Goal: Task Accomplishment & Management: Complete application form

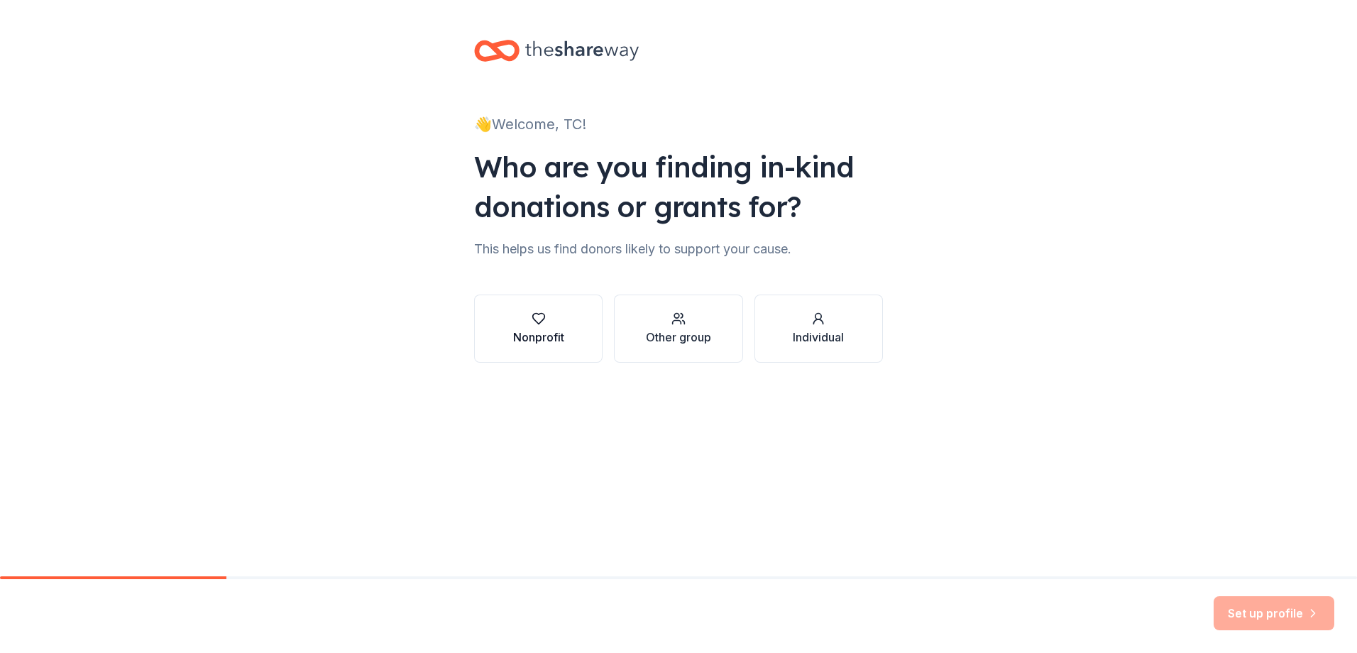
click at [547, 317] on div "button" at bounding box center [538, 319] width 51 height 14
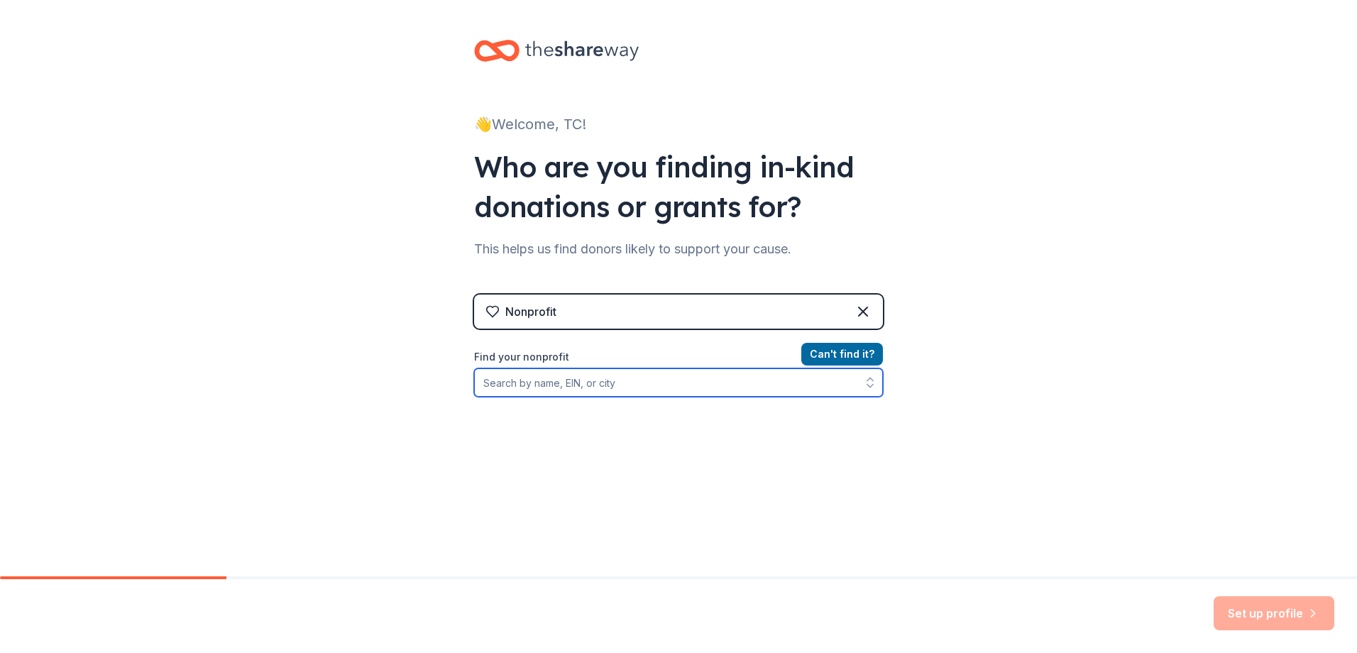
click at [630, 378] on input "Find your nonprofit" at bounding box center [678, 382] width 409 height 28
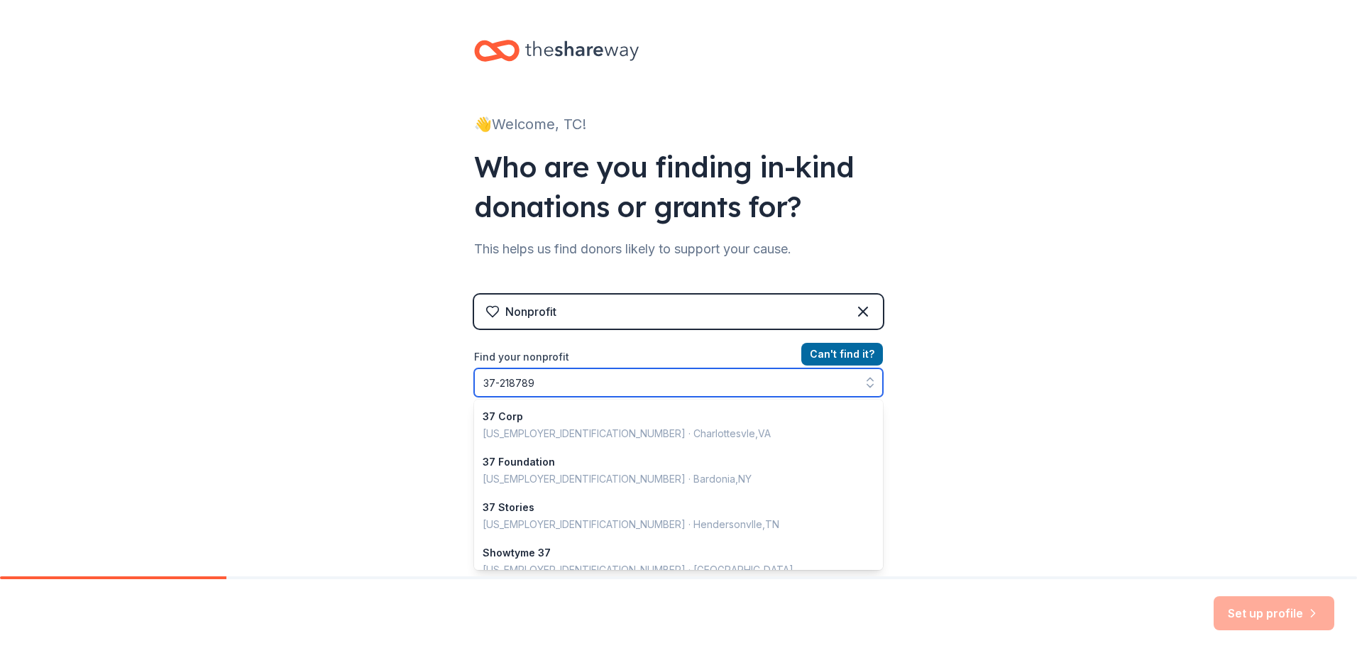
type input "[US_EMPLOYER_IDENTIFICATION_NUMBER]"
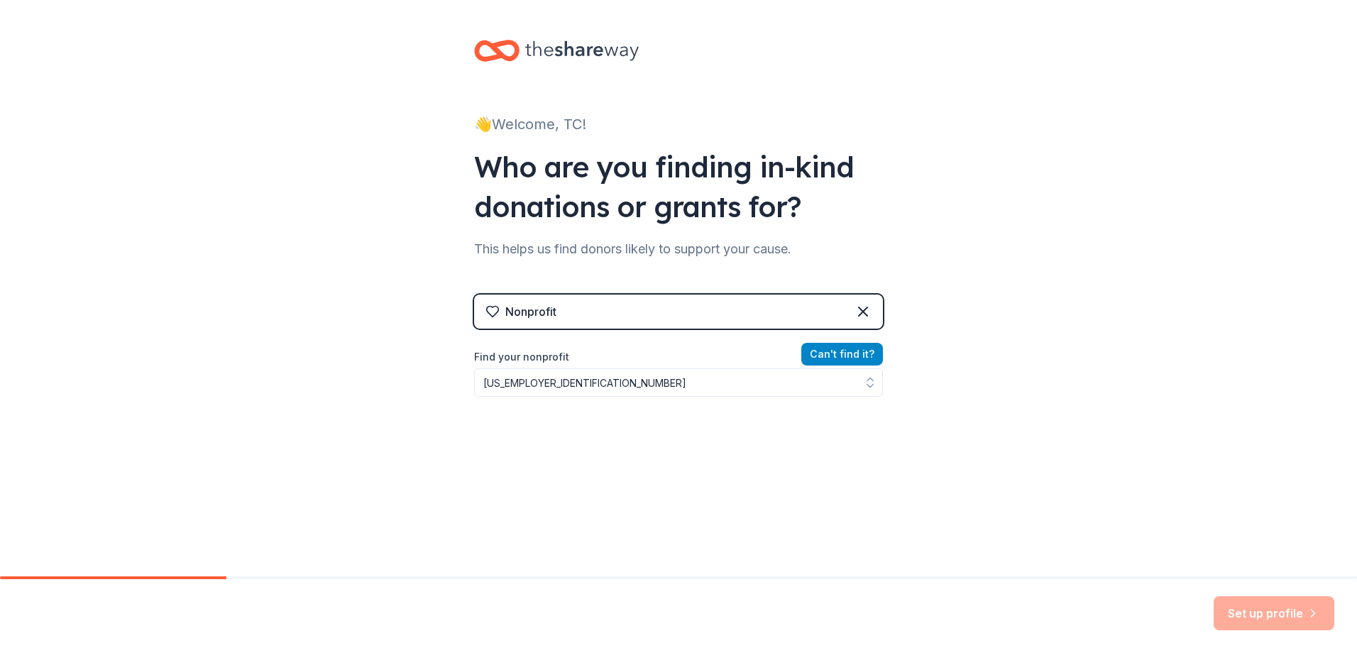
click at [842, 351] on button "Can ' t find it?" at bounding box center [842, 354] width 82 height 23
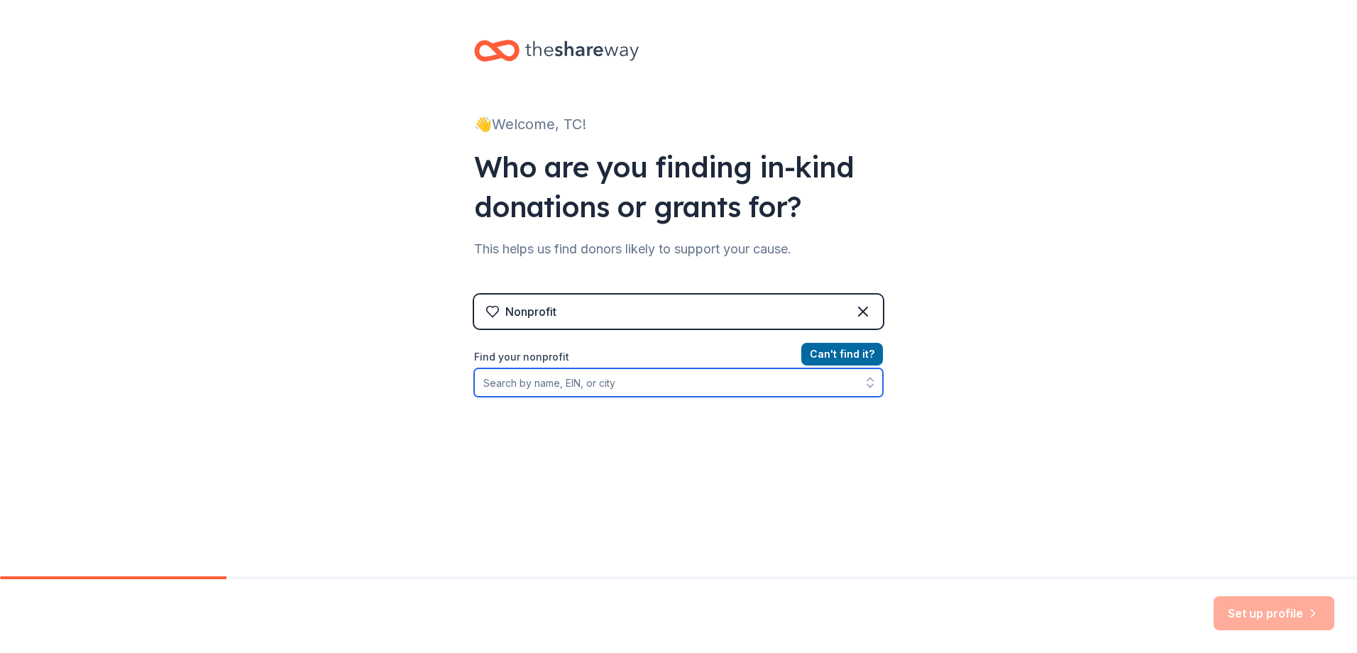
click at [522, 387] on input "Find your nonprofit" at bounding box center [678, 382] width 409 height 28
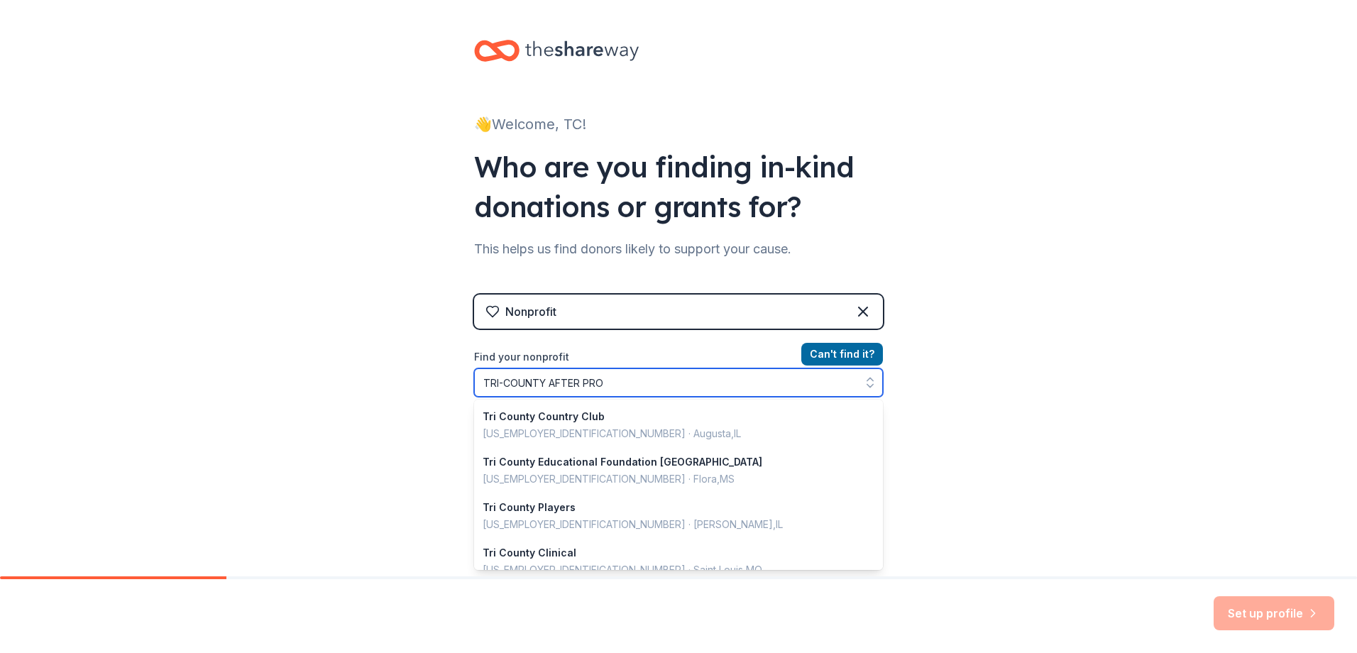
type input "TRI-COUNTY AFTER PROM"
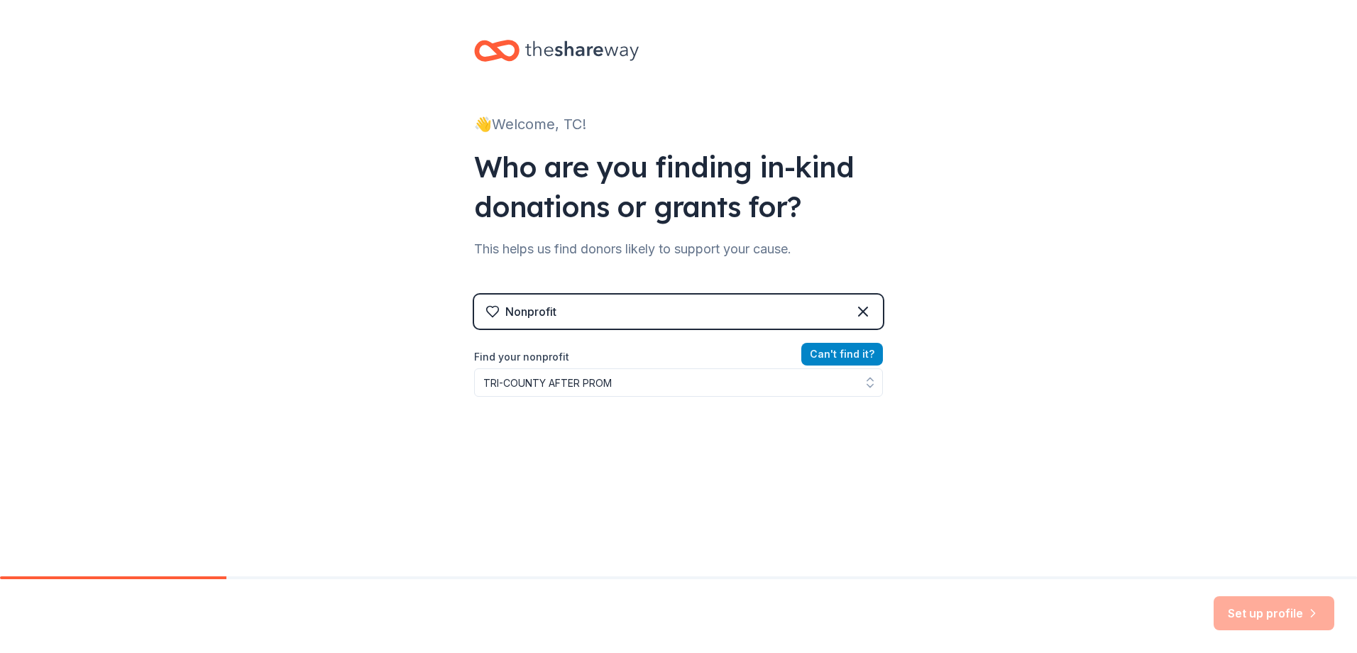
click at [835, 353] on button "Can ' t find it?" at bounding box center [842, 354] width 82 height 23
click at [1280, 610] on div "Set up profile" at bounding box center [1274, 613] width 121 height 34
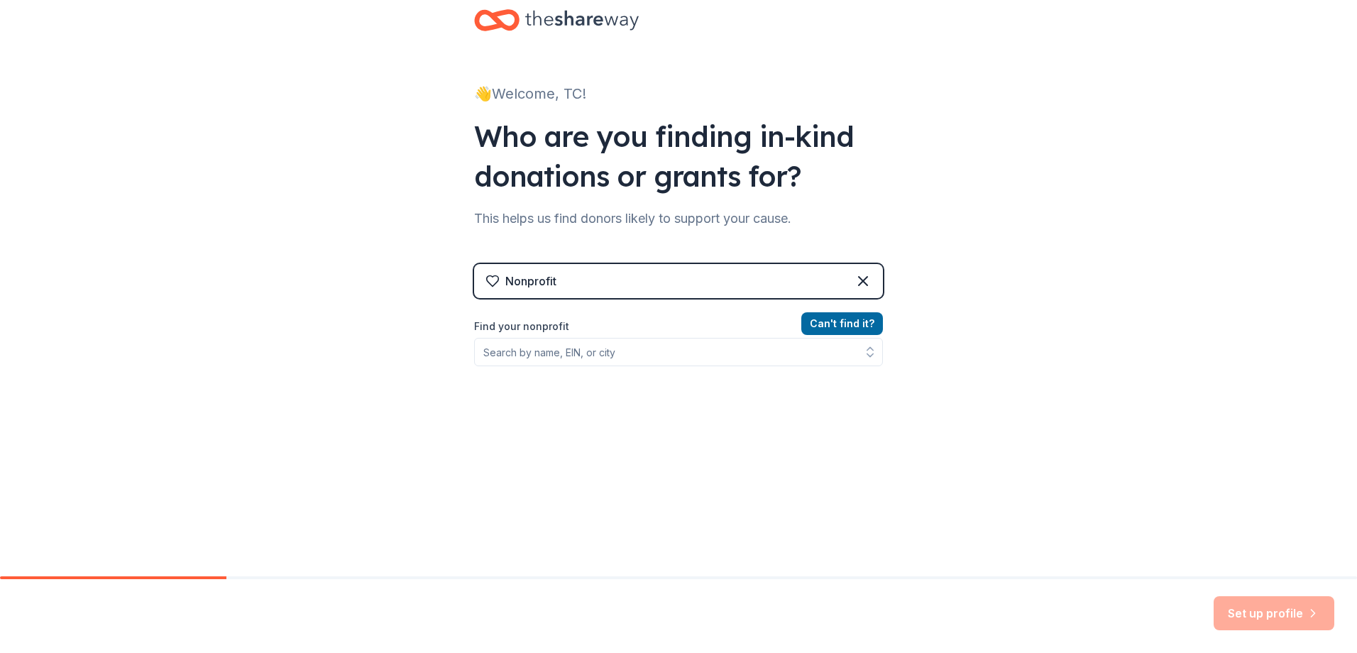
click at [1253, 624] on div "Set up profile" at bounding box center [1274, 613] width 121 height 34
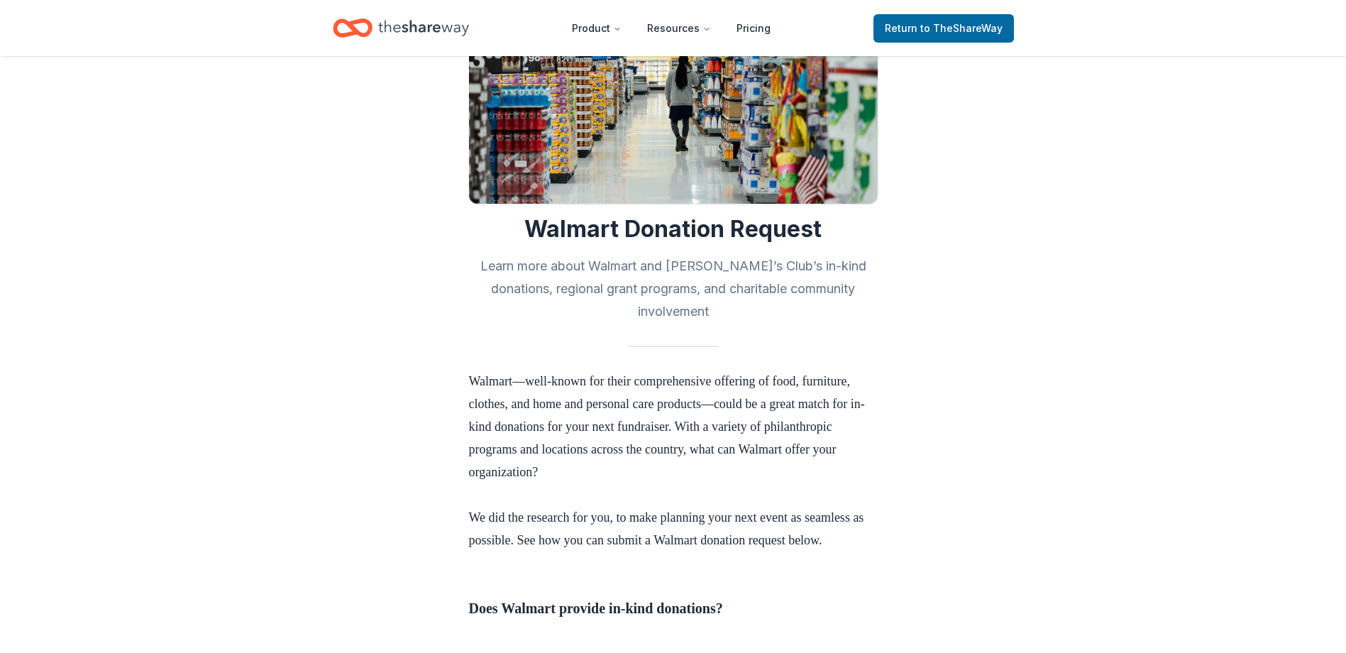
scroll to position [355, 0]
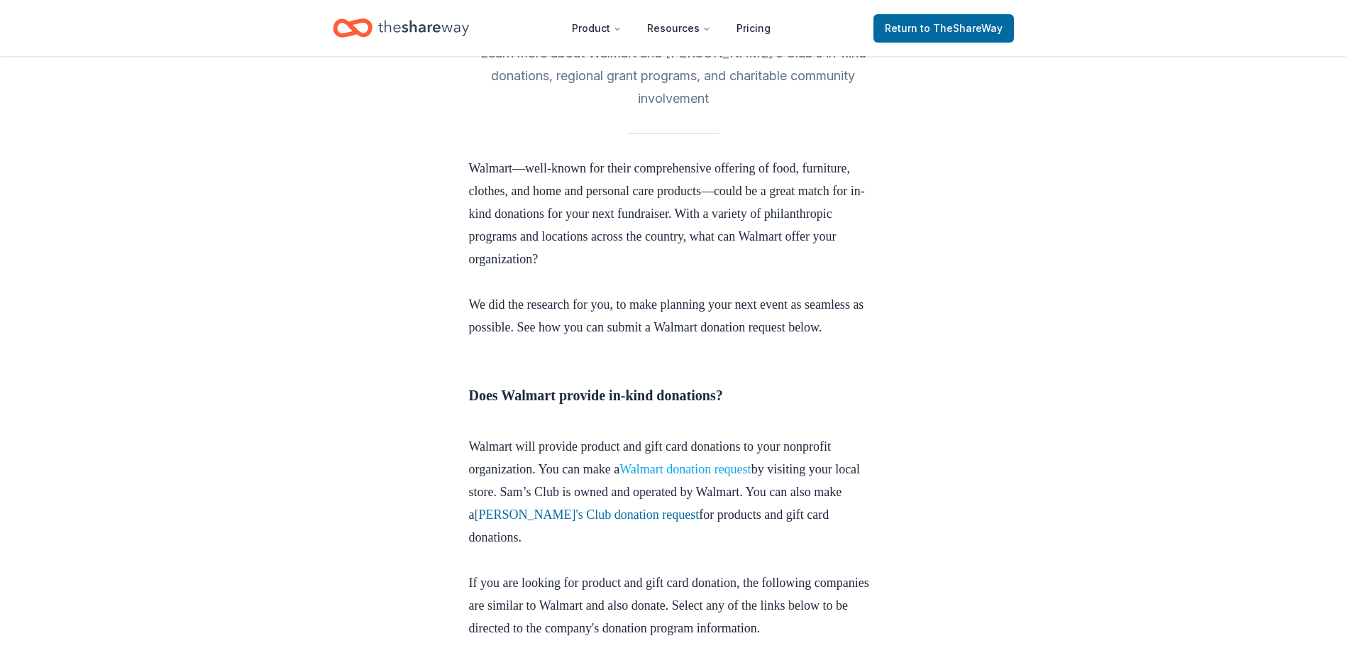
click at [667, 466] on link "Walmart donation request" at bounding box center [686, 469] width 132 height 14
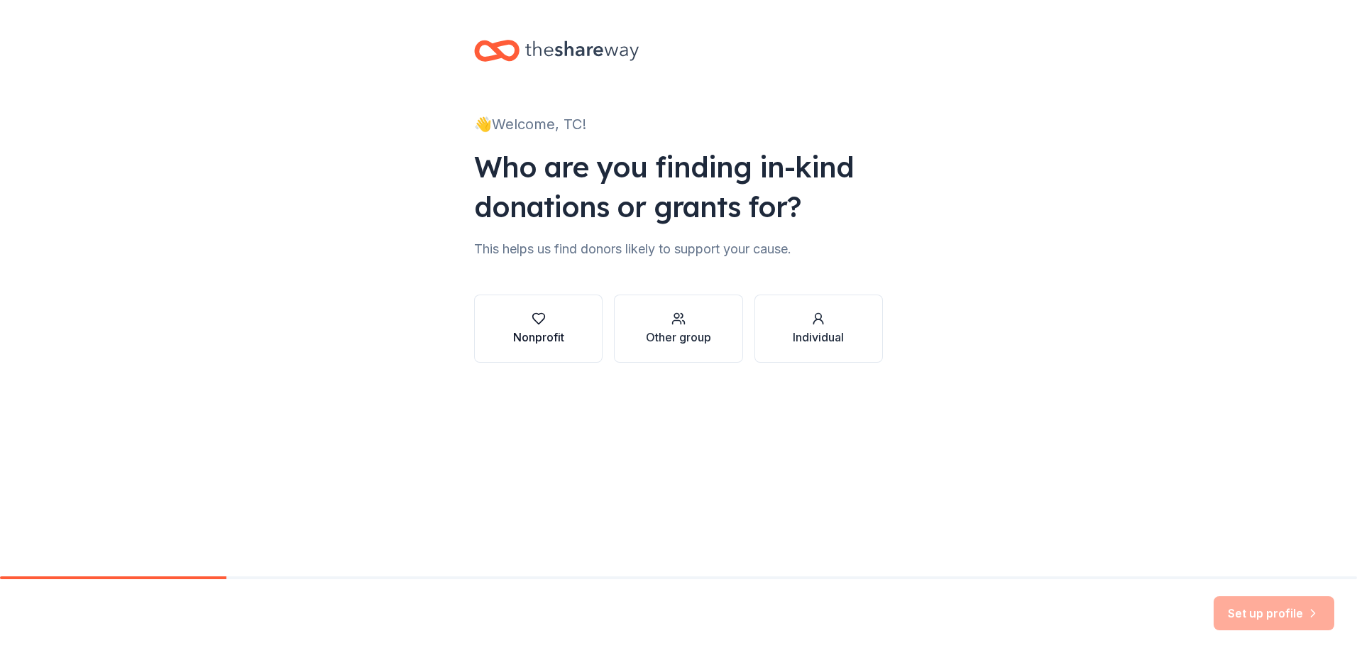
click at [547, 318] on div "button" at bounding box center [538, 319] width 51 height 14
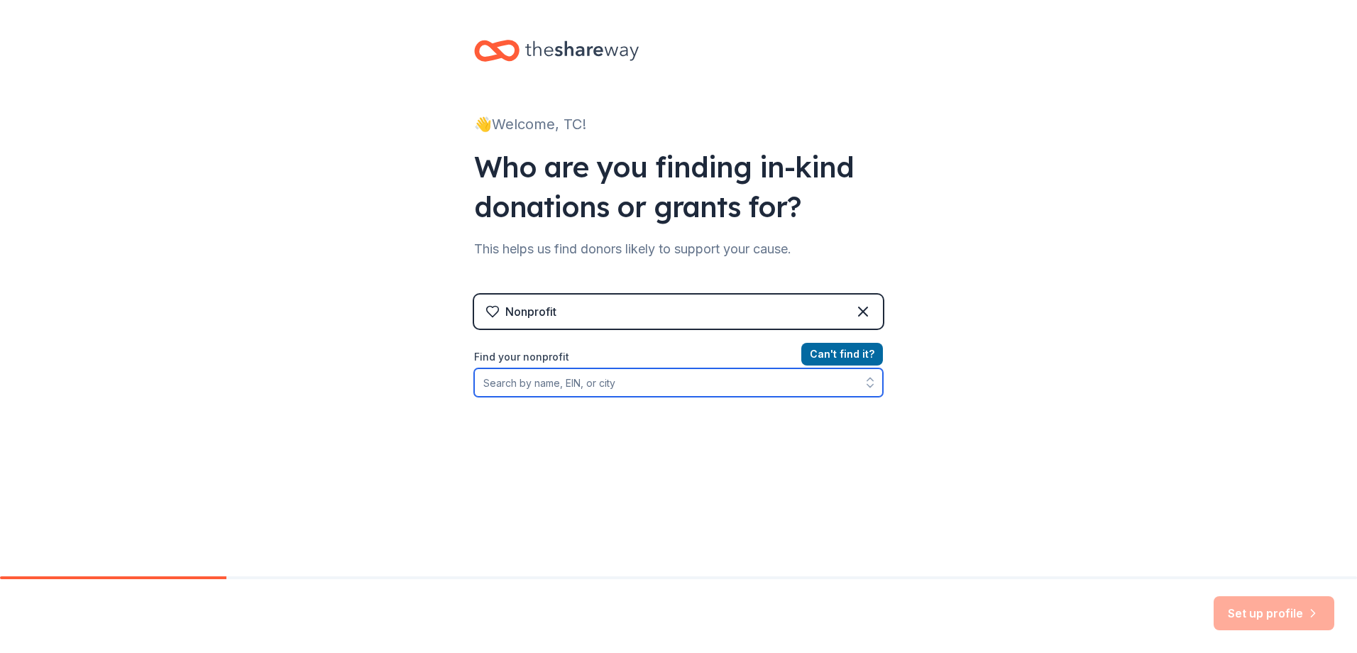
click at [864, 385] on icon "button" at bounding box center [870, 382] width 14 height 14
click at [864, 375] on button "button" at bounding box center [870, 382] width 26 height 28
click at [745, 377] on input "Find your nonprofit" at bounding box center [678, 382] width 409 height 28
type input "2187896"
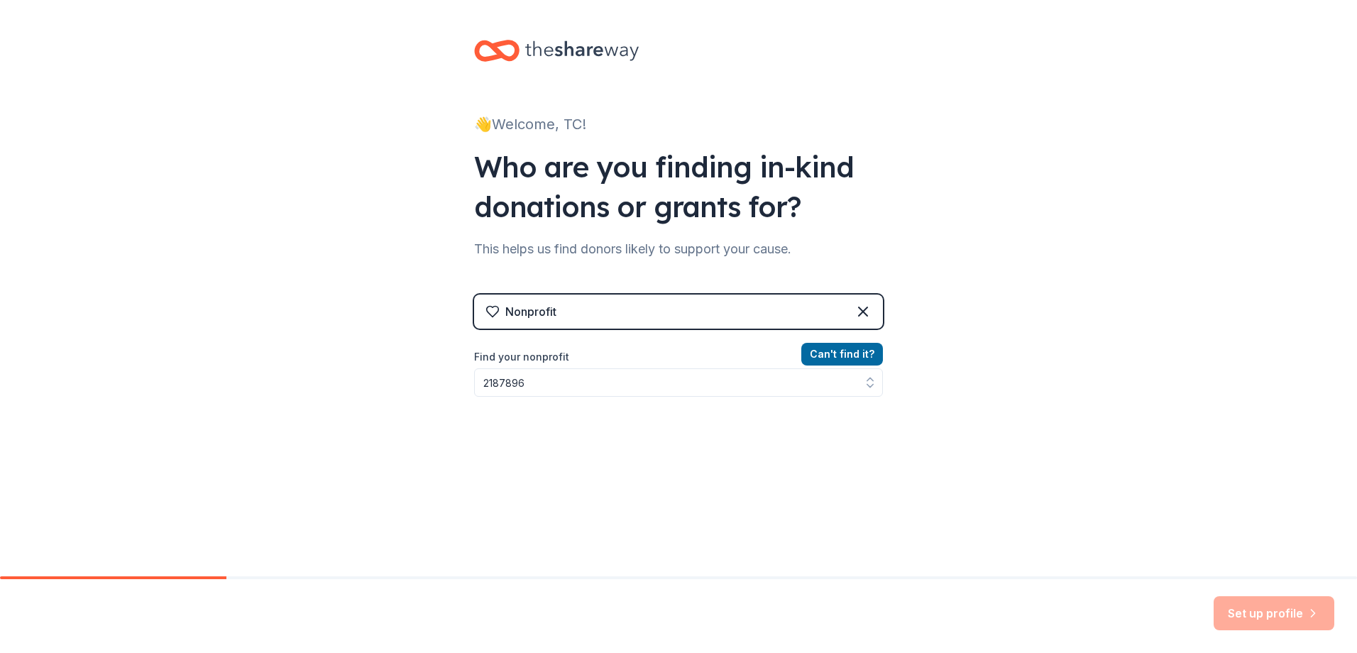
click at [489, 314] on icon at bounding box center [493, 312] width 12 height 11
click at [488, 312] on icon at bounding box center [492, 311] width 14 height 14
click at [812, 361] on button "Can ' t find it?" at bounding box center [842, 354] width 82 height 23
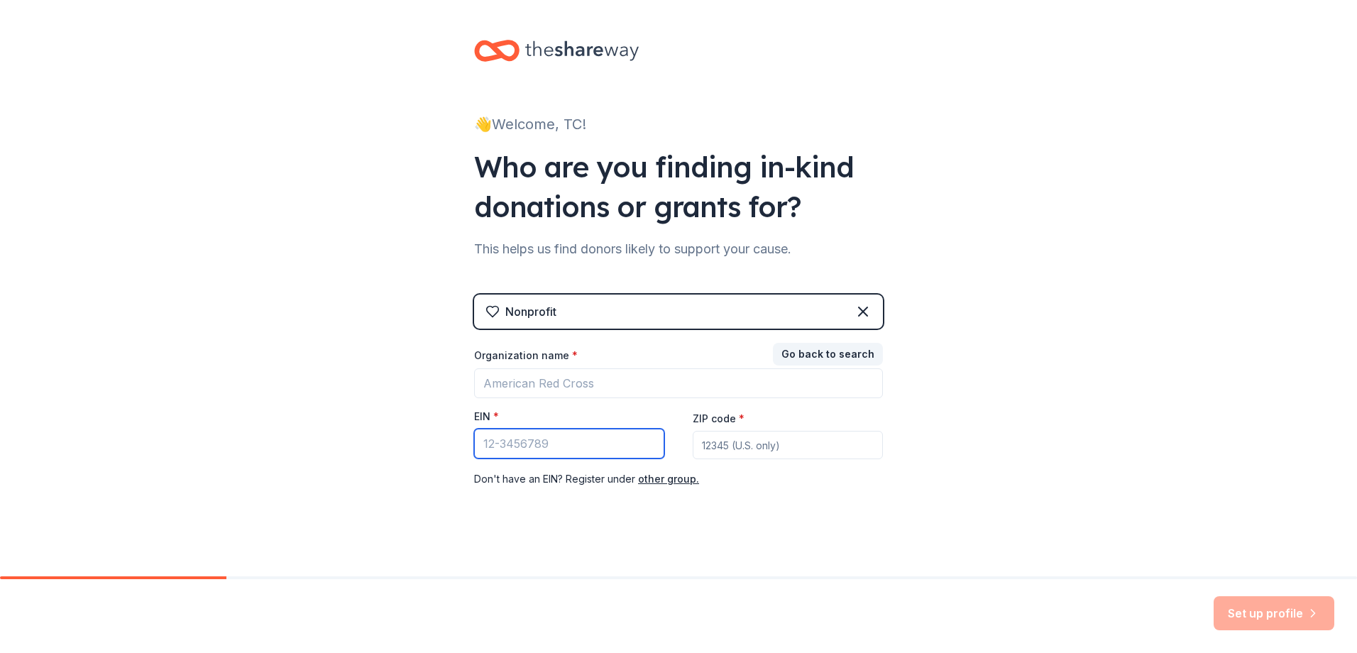
click at [575, 450] on input "EIN *" at bounding box center [569, 444] width 190 height 30
type input "[US_EMPLOYER_IDENTIFICATION_NUMBER]"
click at [761, 451] on input "ZIP code *" at bounding box center [788, 445] width 190 height 28
type input "64648"
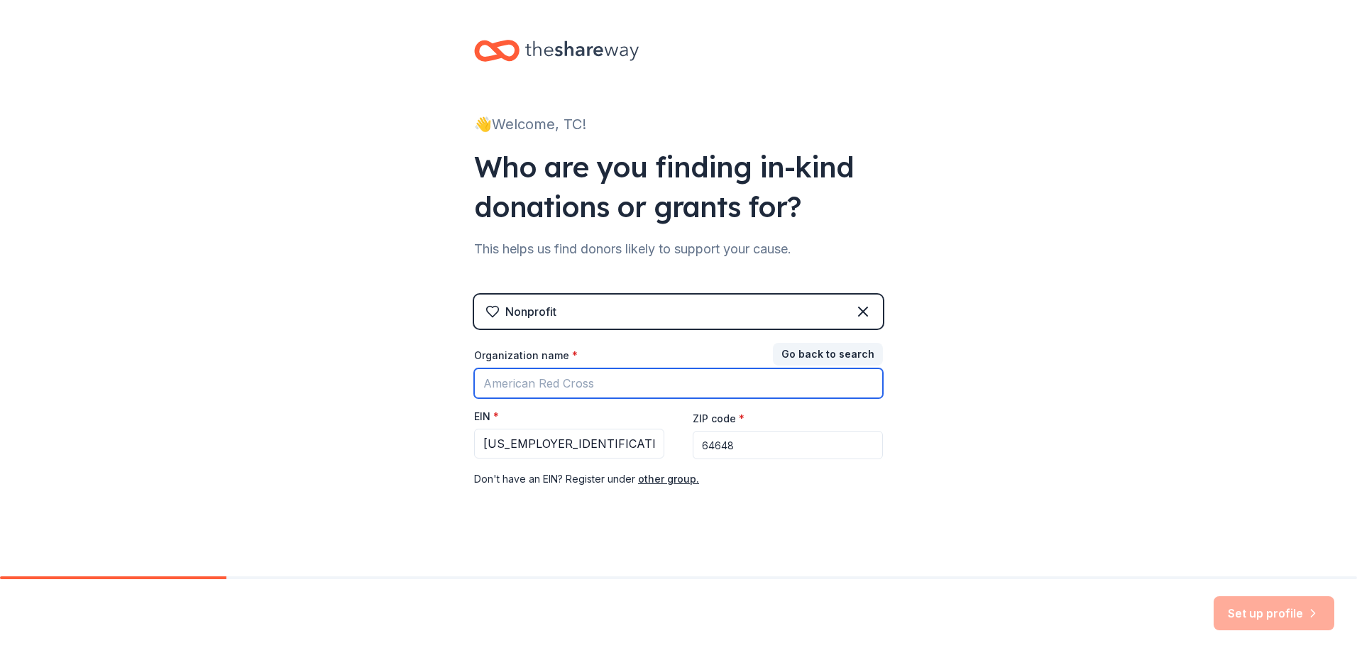
click at [587, 382] on input "Organization name *" at bounding box center [678, 383] width 409 height 30
type input "TRI-COUNTY AFTER PROM"
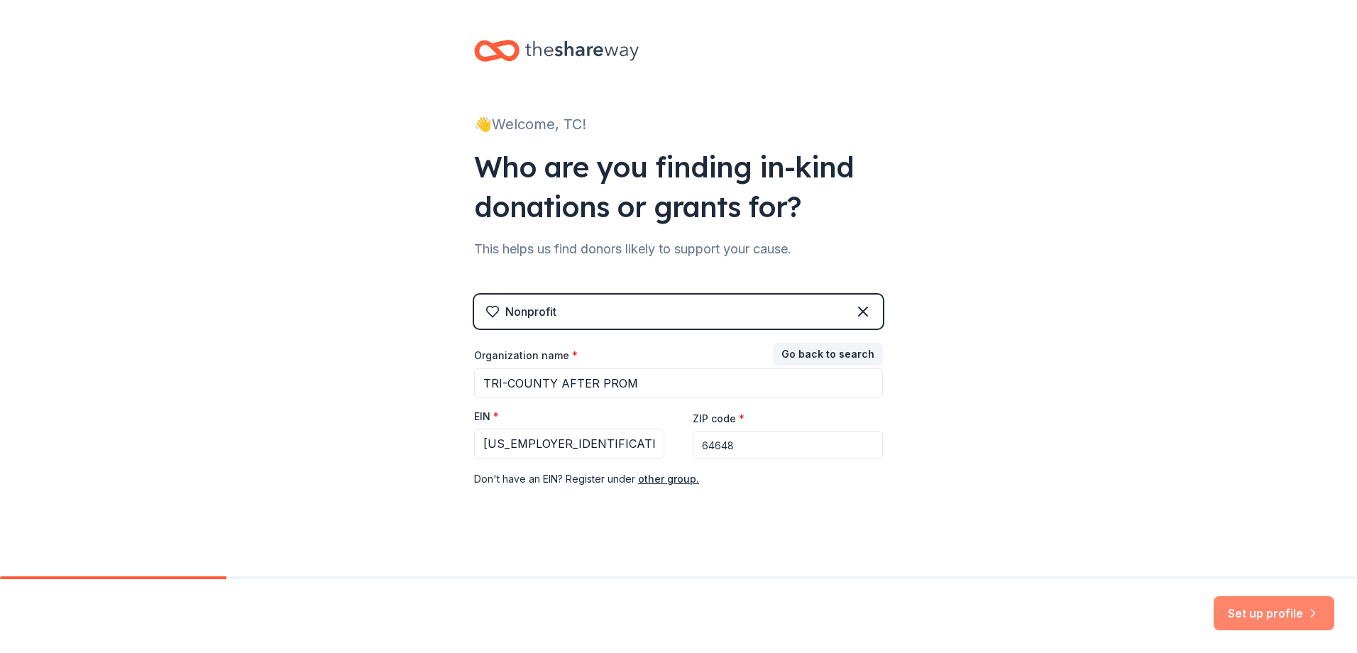
click at [1236, 615] on button "Set up profile" at bounding box center [1274, 613] width 121 height 34
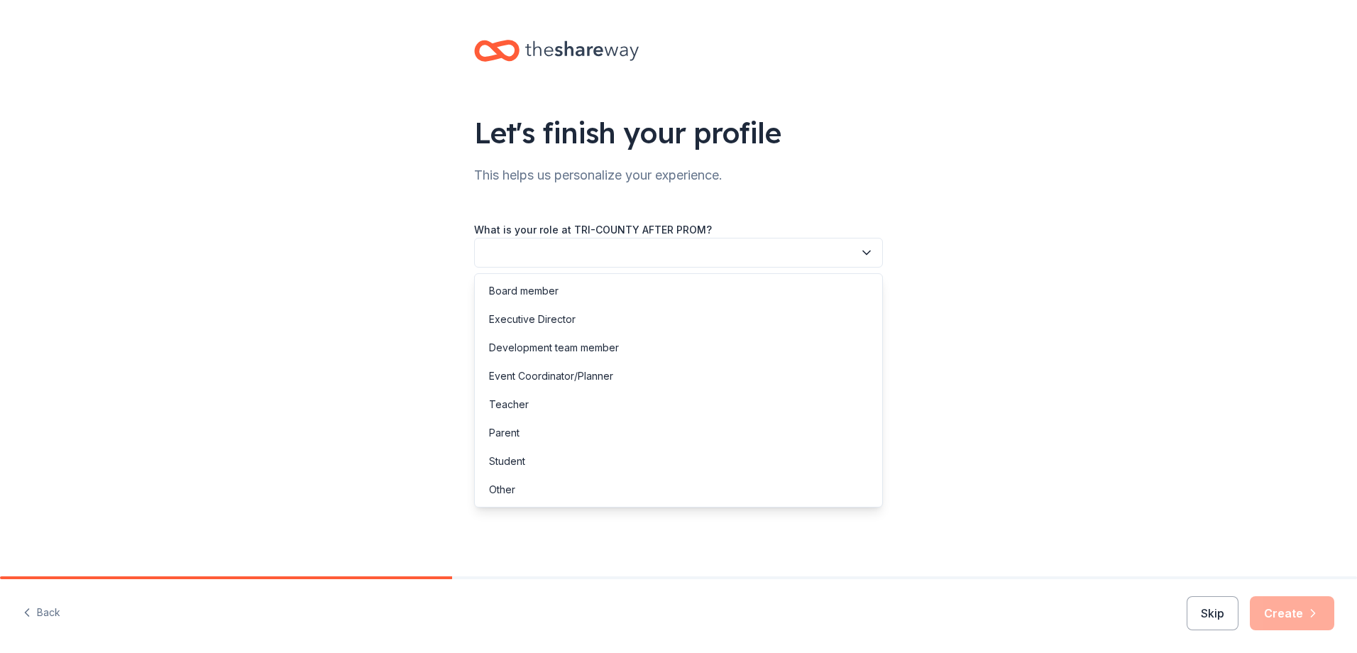
click at [863, 251] on icon "button" at bounding box center [867, 253] width 14 height 14
click at [603, 245] on button "button" at bounding box center [678, 253] width 409 height 30
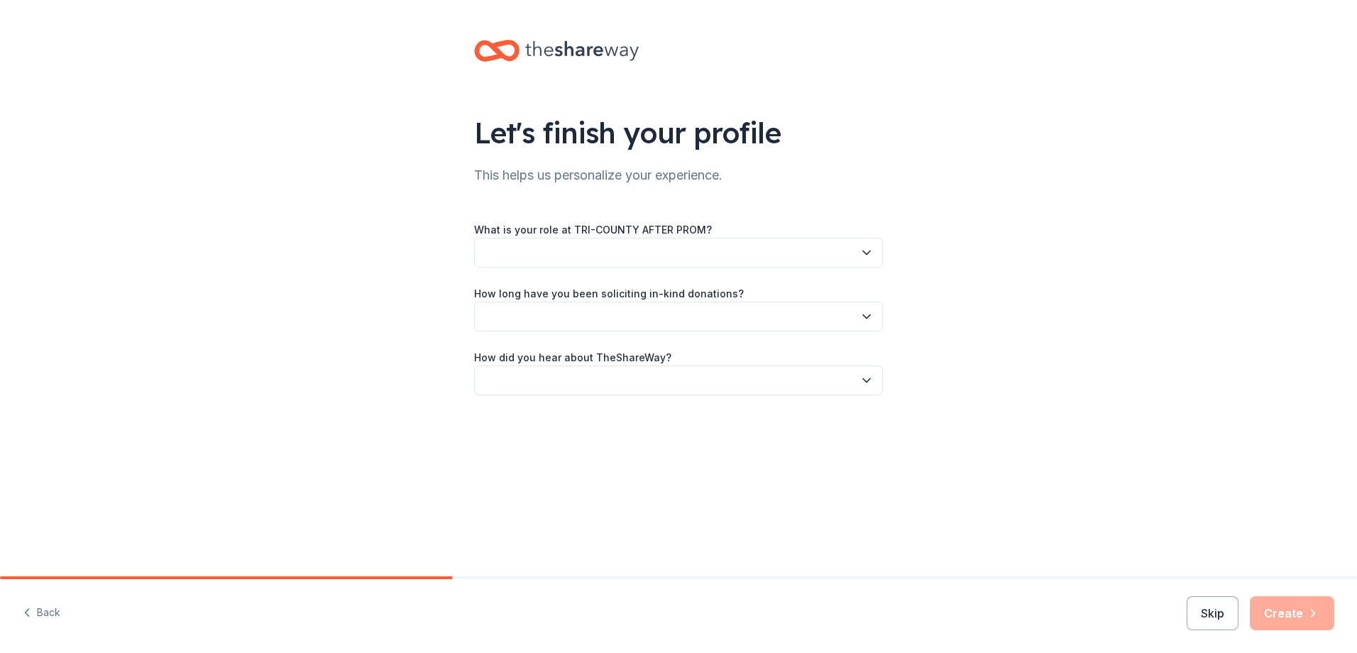
click at [551, 253] on button "button" at bounding box center [678, 253] width 409 height 30
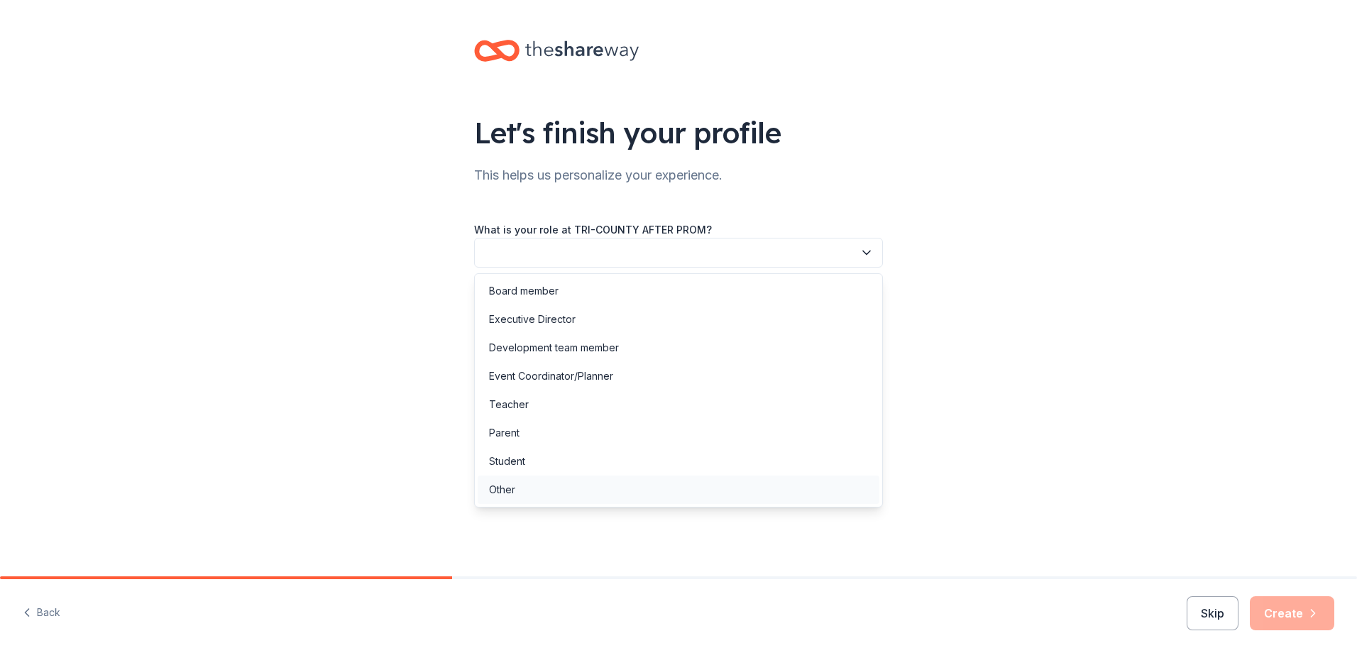
click at [578, 495] on div "Other" at bounding box center [679, 490] width 402 height 28
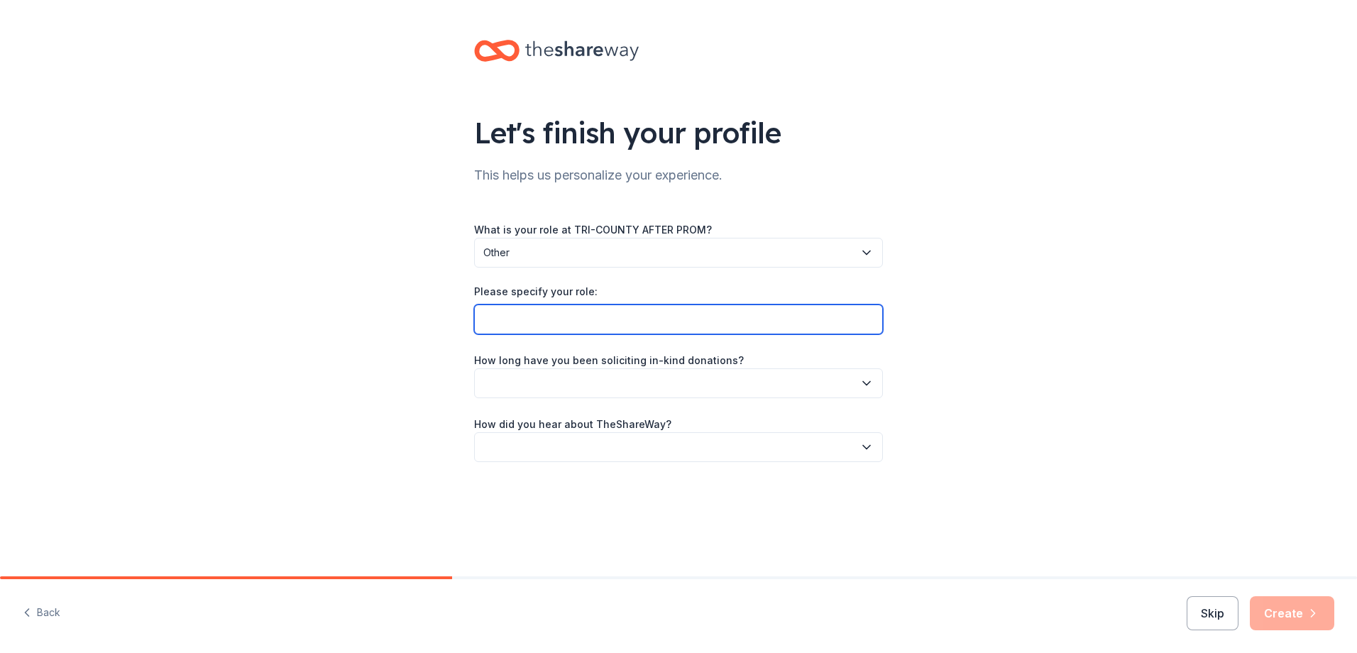
click at [510, 312] on input "Please specify your role:" at bounding box center [678, 319] width 409 height 30
type input "PRESIDENT"
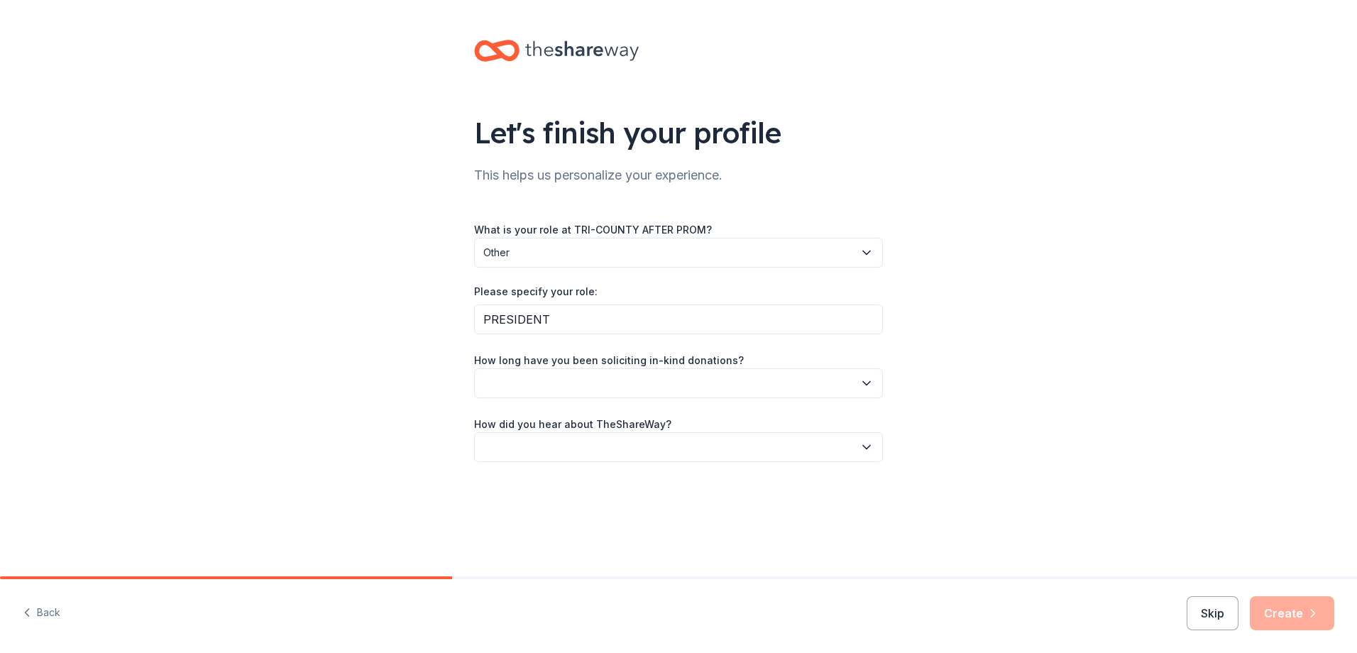
click at [867, 380] on icon "button" at bounding box center [867, 383] width 14 height 14
click at [576, 421] on div "This is my first time!" at bounding box center [534, 421] width 90 height 17
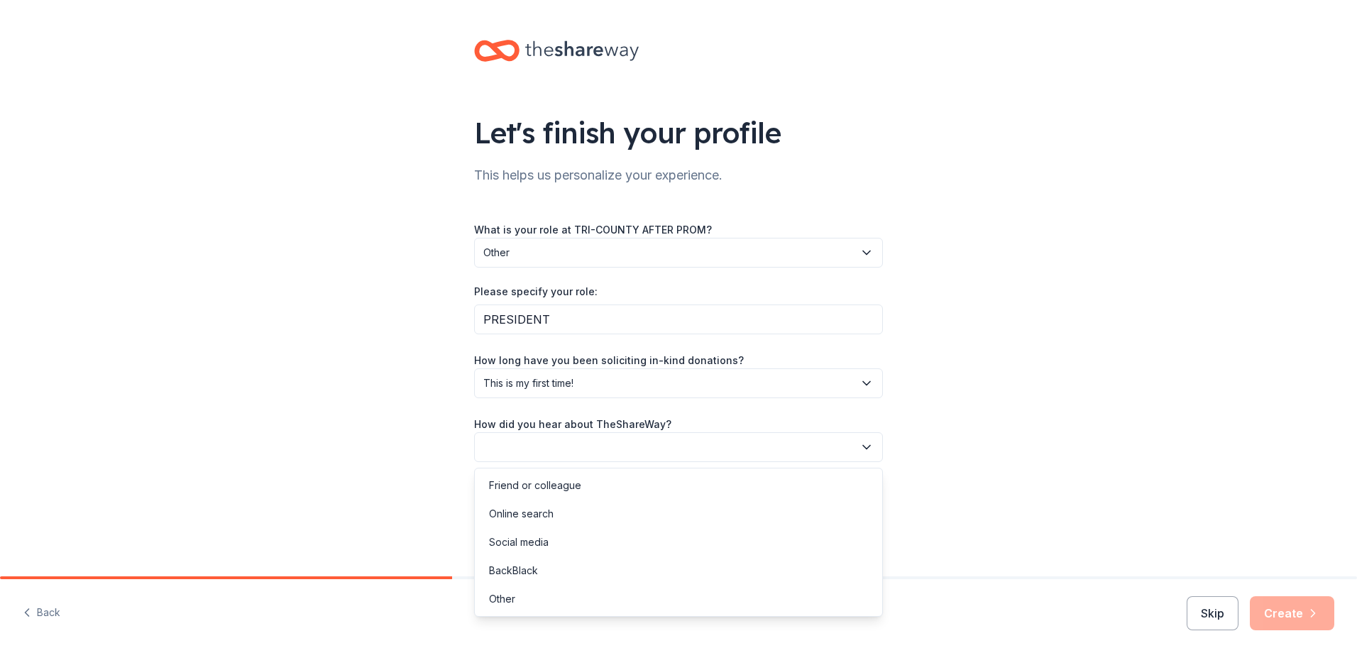
click at [857, 446] on button "button" at bounding box center [678, 447] width 409 height 30
click at [561, 511] on div "Online search" at bounding box center [679, 514] width 402 height 28
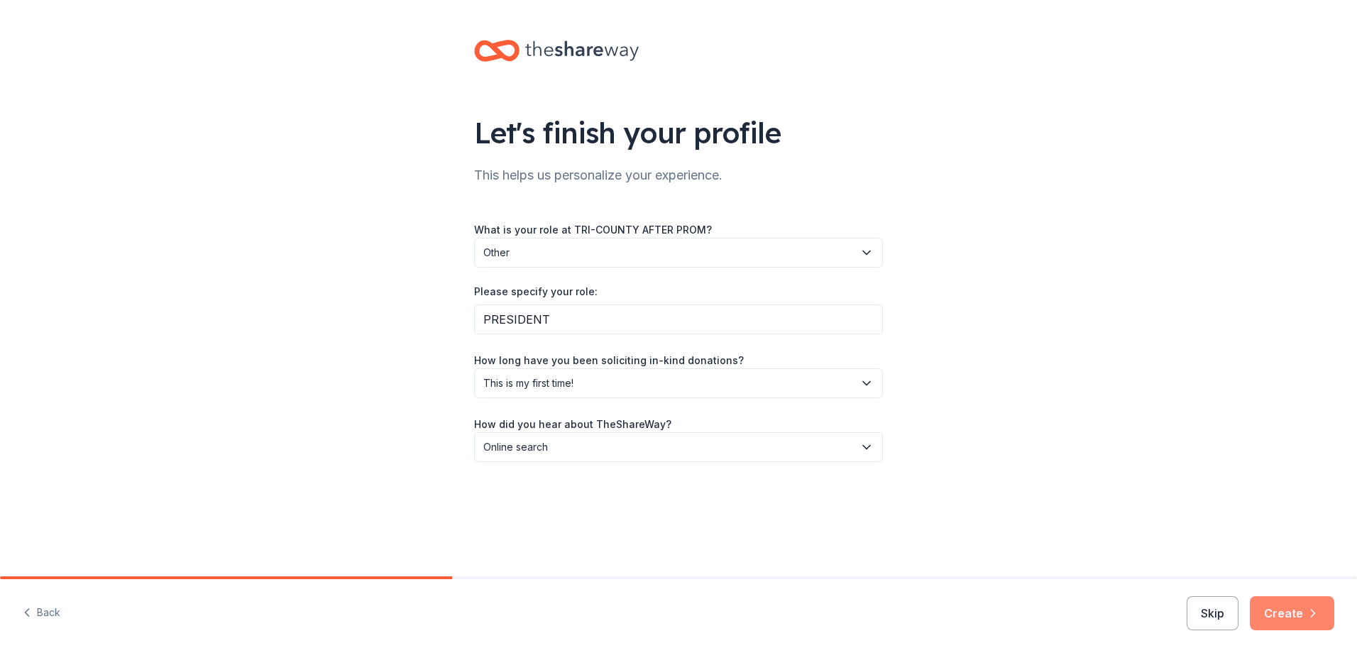
click at [1315, 615] on icon "button" at bounding box center [1313, 613] width 14 height 14
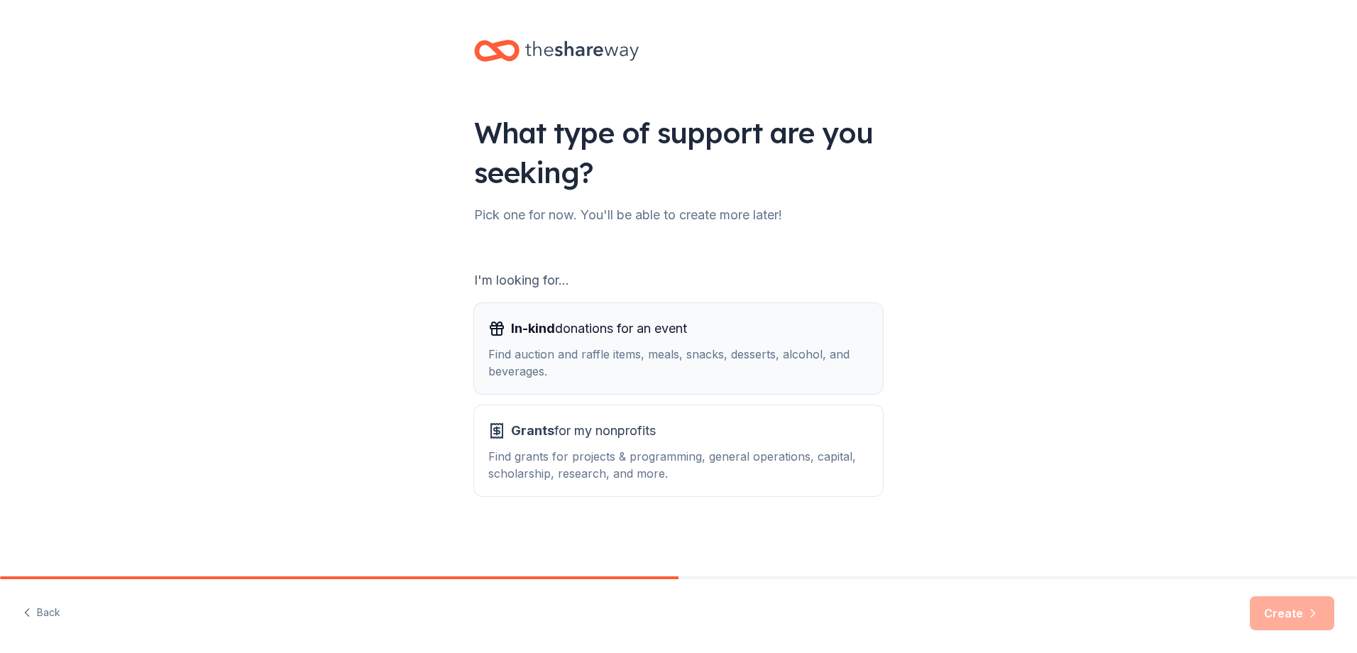
click at [556, 390] on button "In-kind donations for an event Find auction and raffle items, meals, snacks, de…" at bounding box center [678, 348] width 409 height 91
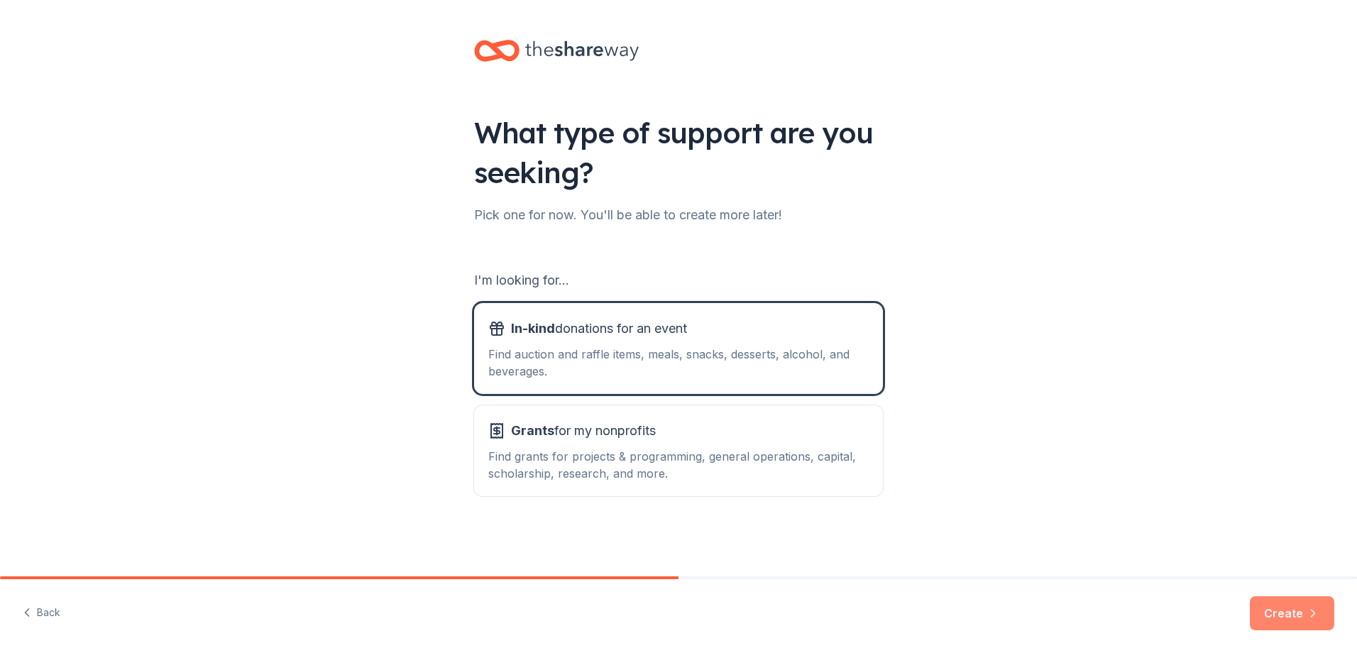
click at [1264, 609] on button "Create" at bounding box center [1292, 613] width 84 height 34
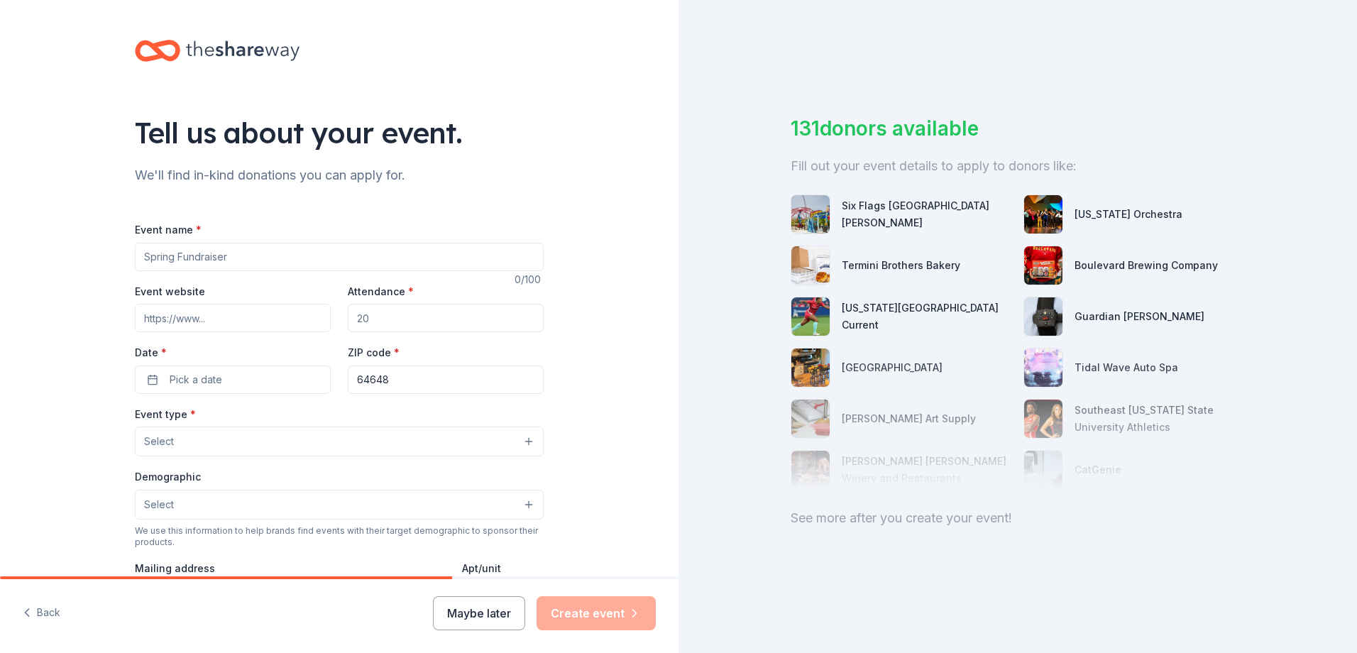
click at [318, 259] on input "Event name *" at bounding box center [339, 257] width 409 height 28
type input "[DATE] FESTIVAL"
click at [403, 319] on input "Attendance *" at bounding box center [446, 318] width 196 height 28
type input "100"
click at [227, 378] on button "Pick a date" at bounding box center [233, 380] width 196 height 28
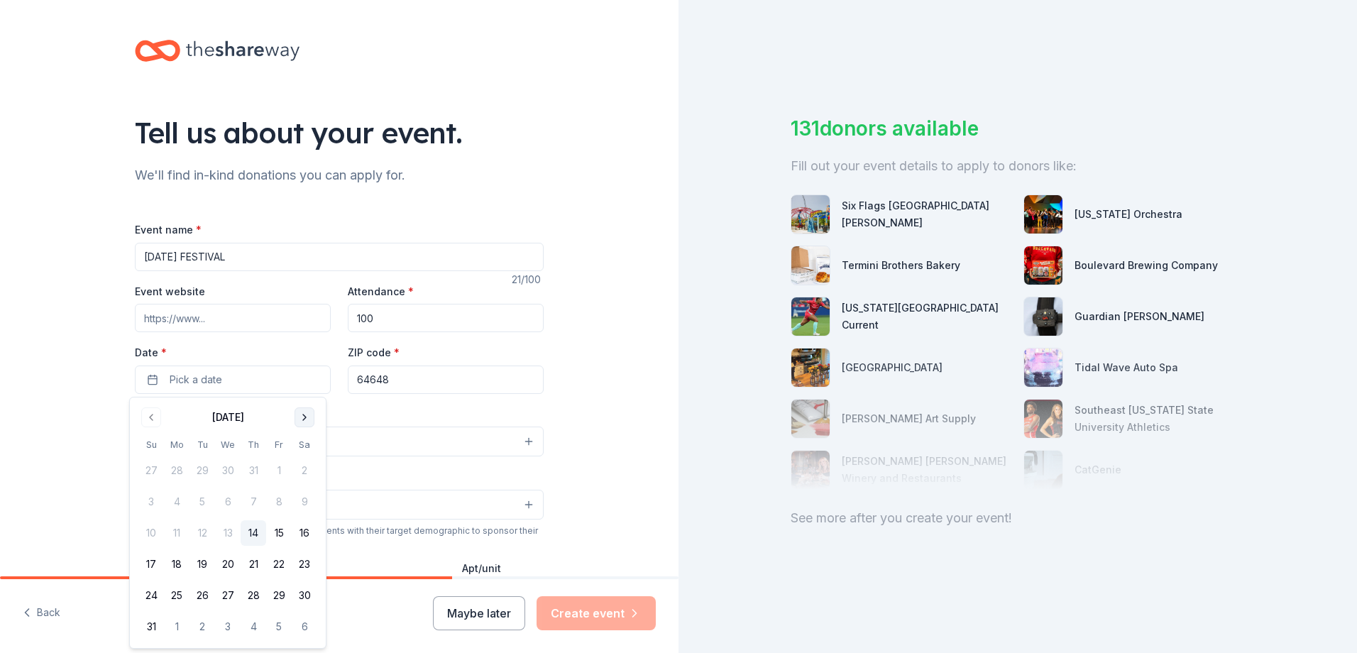
click at [302, 415] on button "Go to next month" at bounding box center [305, 417] width 20 height 20
click at [257, 562] on button "25" at bounding box center [254, 564] width 26 height 26
click at [432, 384] on input "64648" at bounding box center [446, 380] width 196 height 28
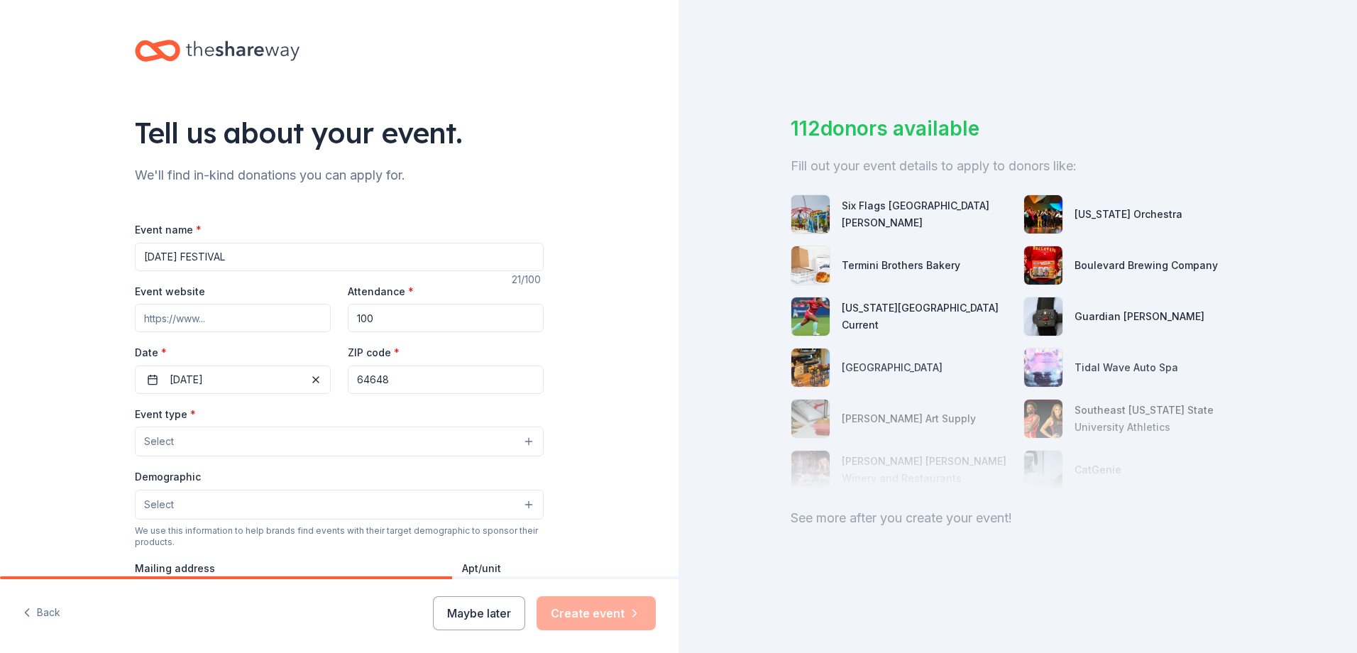
click at [236, 454] on button "Select" at bounding box center [339, 442] width 409 height 30
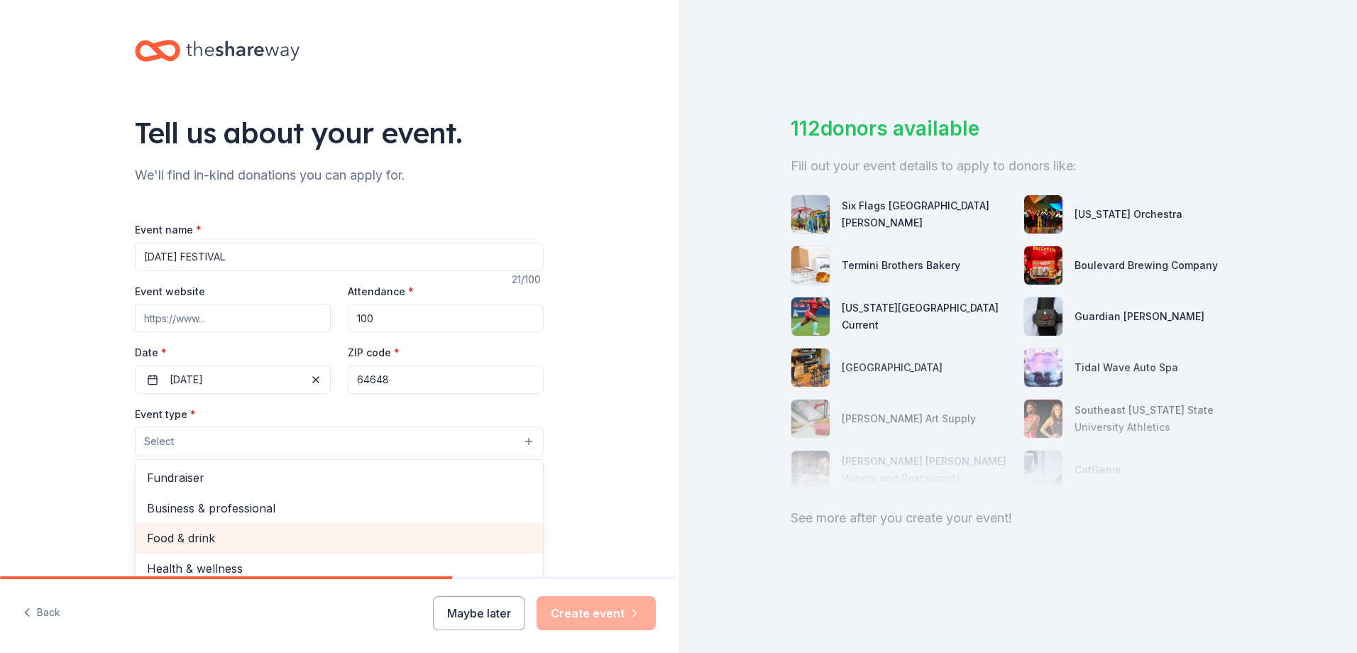
click at [299, 545] on span "Food & drink" at bounding box center [339, 538] width 385 height 18
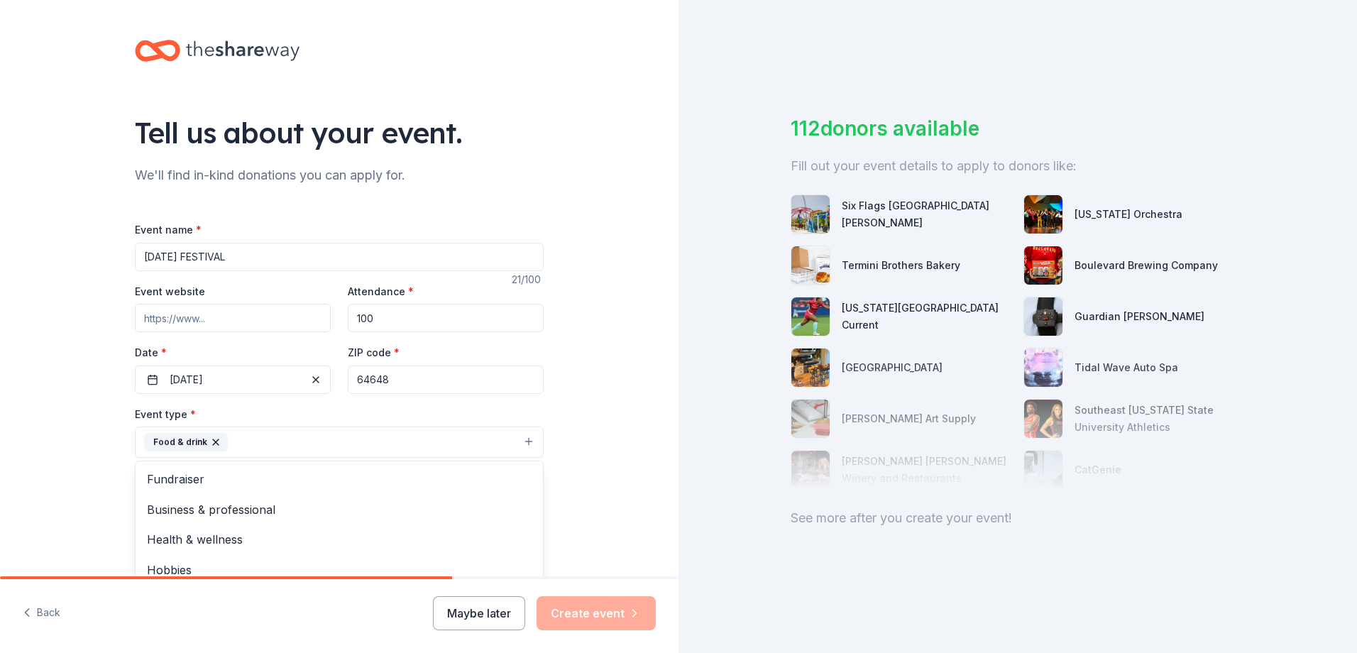
click at [585, 473] on div "Tell us about your event. We'll find in-kind donations you can apply for. Event…" at bounding box center [339, 473] width 679 height 946
click at [526, 441] on button "Food & drink" at bounding box center [339, 442] width 409 height 31
click at [307, 483] on span "Fundraiser" at bounding box center [339, 479] width 385 height 18
click at [565, 421] on div "Tell us about your event. We'll find in-kind donations you can apply for. Event…" at bounding box center [339, 473] width 679 height 946
click at [522, 507] on button "Select" at bounding box center [339, 506] width 409 height 30
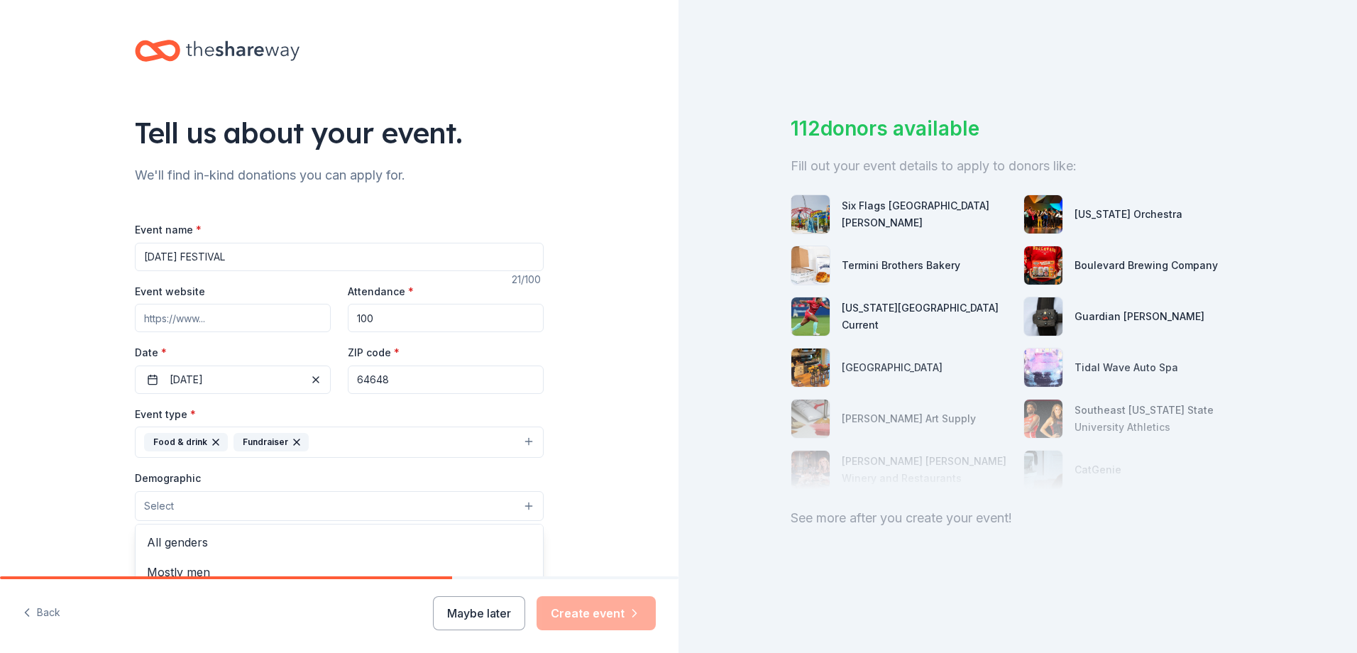
scroll to position [71, 0]
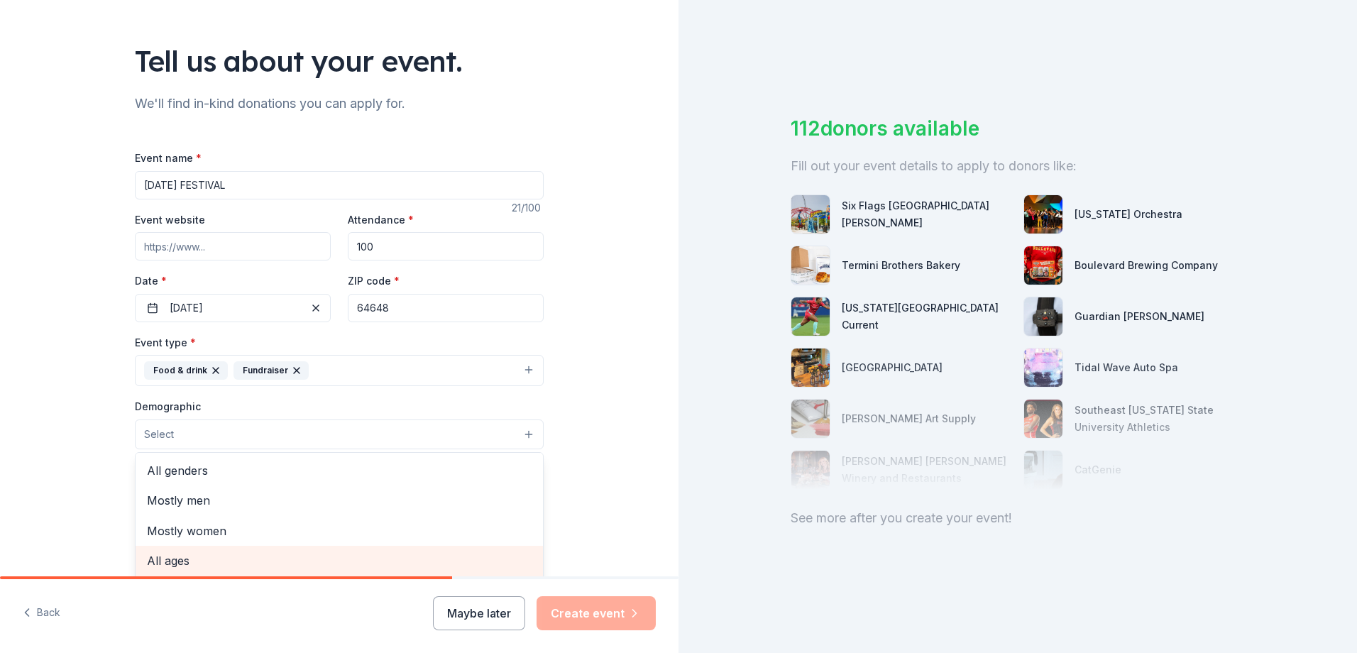
click at [180, 556] on span "All ages" at bounding box center [339, 560] width 385 height 18
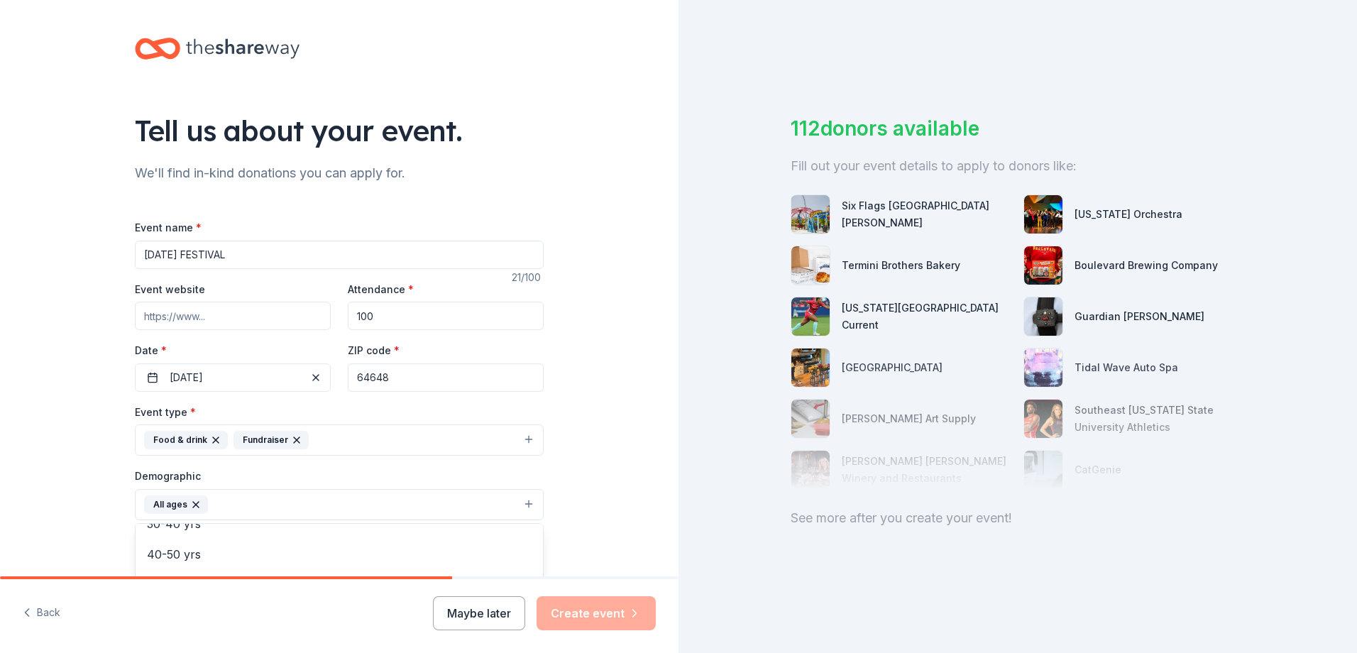
scroll to position [0, 0]
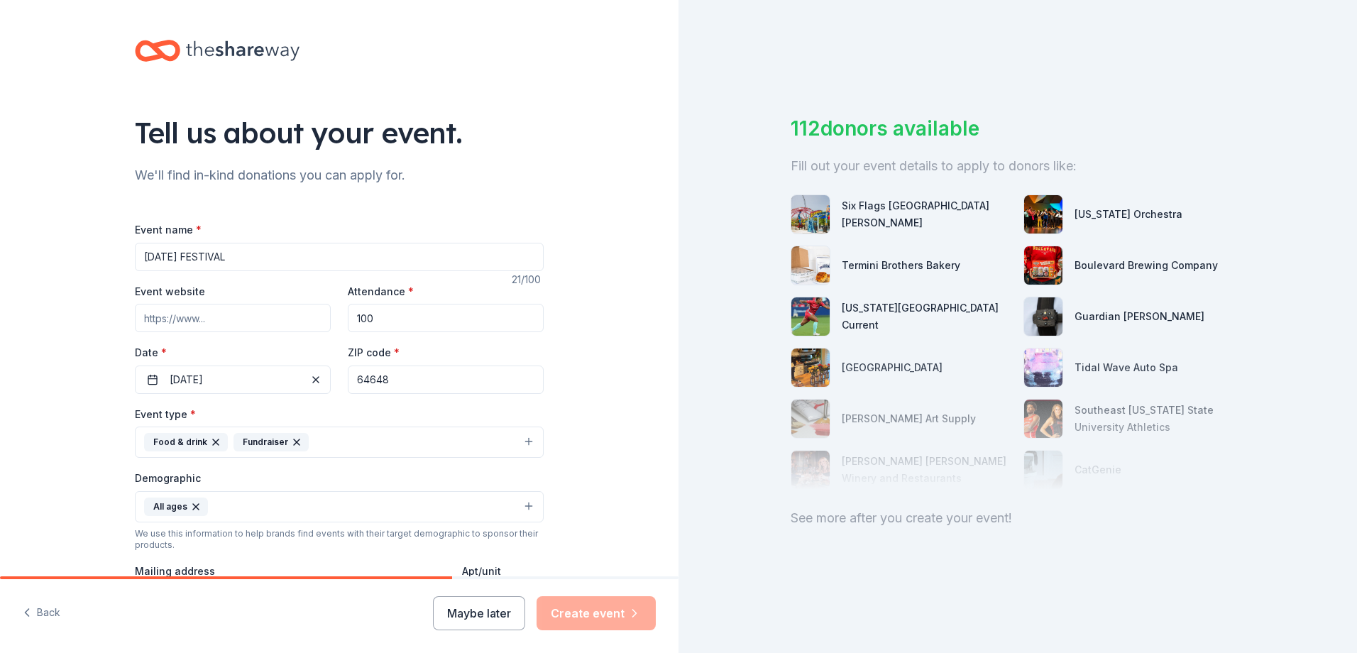
click at [522, 509] on button "All ages" at bounding box center [339, 506] width 409 height 31
click at [302, 549] on span "All genders" at bounding box center [339, 543] width 385 height 18
click at [600, 459] on div "Tell us about your event. We'll find in-kind donations you can apply for. Event…" at bounding box center [339, 474] width 679 height 948
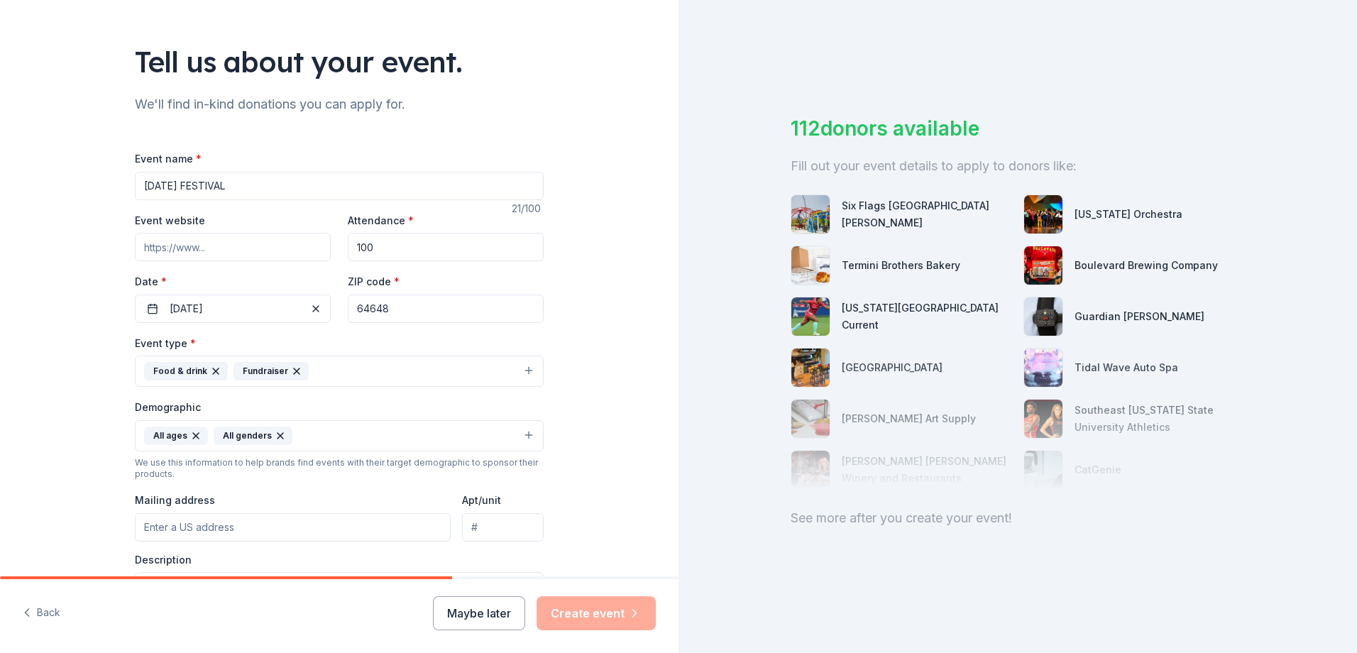
scroll to position [142, 0]
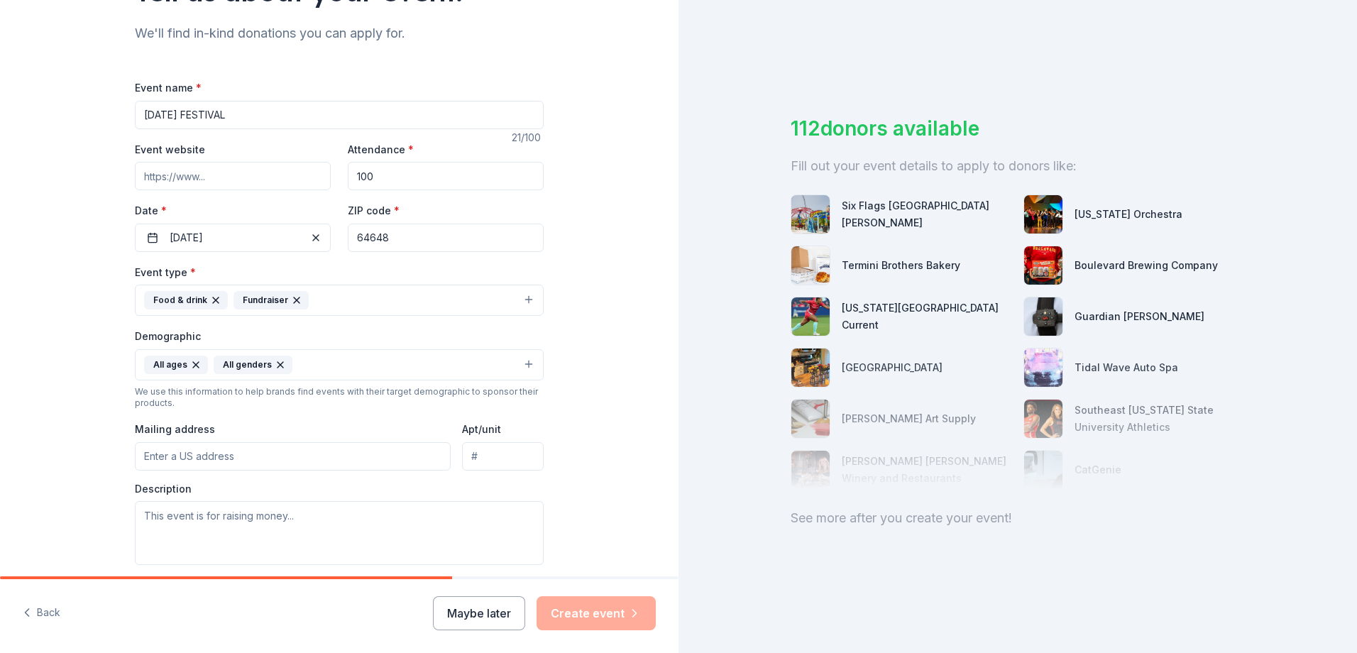
click at [314, 459] on input "Mailing address" at bounding box center [293, 456] width 316 height 28
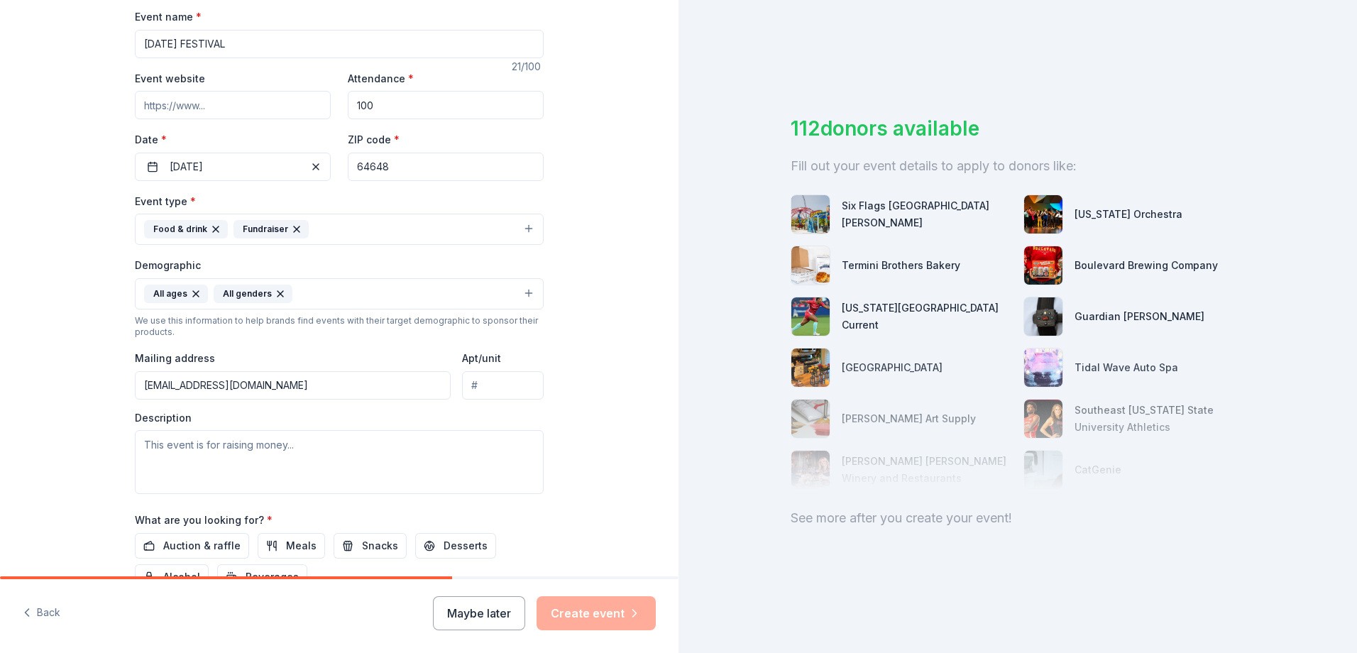
type input "[EMAIL_ADDRESS][DOMAIN_NAME]"
click at [191, 456] on textarea at bounding box center [339, 462] width 409 height 64
type textarea "w"
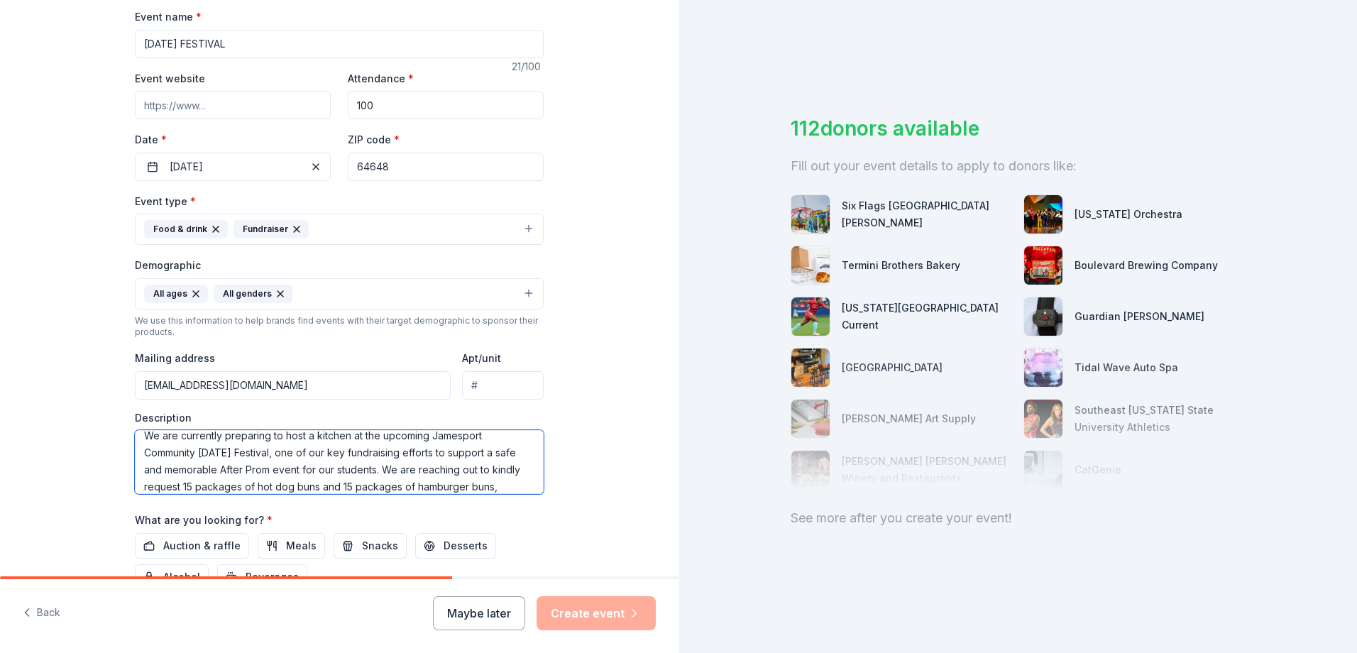
scroll to position [26, 0]
click at [363, 468] on textarea "We are currently preparing to host a kitchen at the upcoming Jamesport Communit…" at bounding box center [339, 462] width 409 height 64
click at [505, 480] on textarea "We are currently preparing to host a kitchen at the upcoming Jamesport Communit…" at bounding box center [339, 462] width 409 height 64
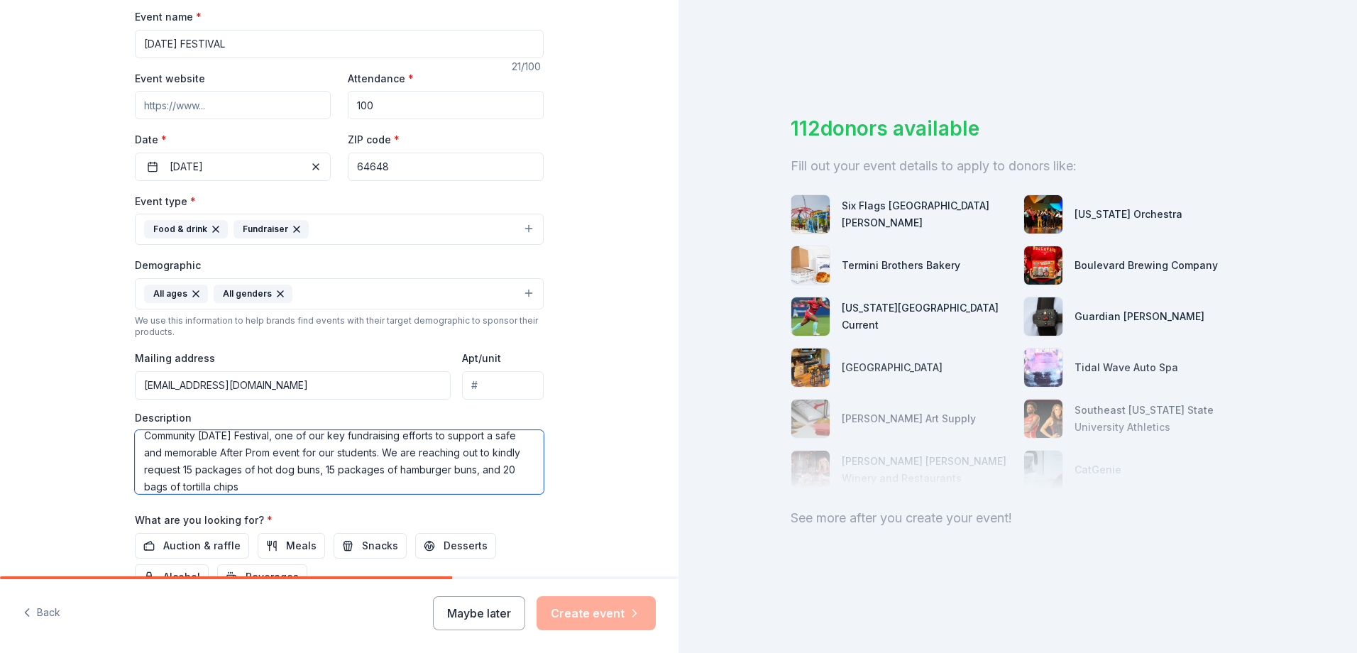
click at [170, 485] on textarea "We are currently preparing to host a kitchen at the upcoming Jamesport Communit…" at bounding box center [339, 462] width 409 height 64
click at [278, 488] on textarea "We are currently preparing to host a kitchen at the upcoming Jamesport Communit…" at bounding box center [339, 462] width 409 height 64
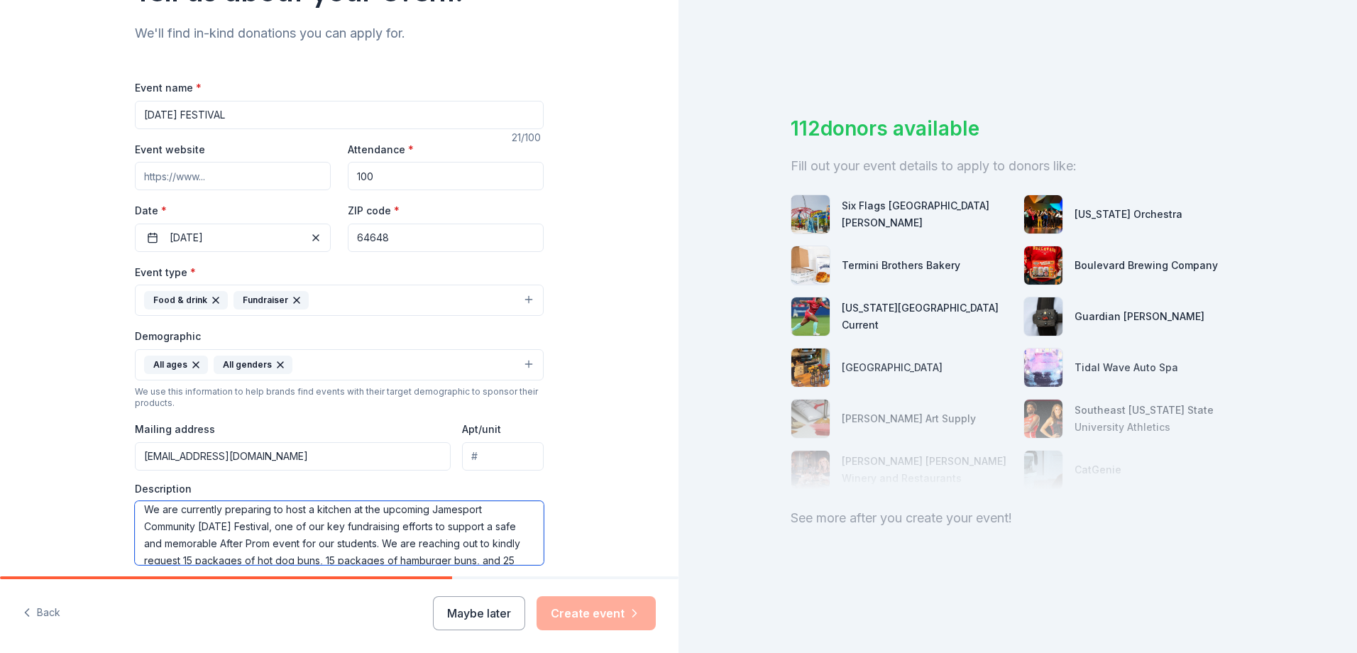
scroll to position [77, 0]
click at [273, 506] on textarea "We are currently preparing to host a kitchen at the upcoming Jamesport Communit…" at bounding box center [339, 533] width 409 height 64
click at [162, 508] on textarea "We are currently preparing to host a kitchen at the upcoming Jamesport Communit…" at bounding box center [339, 533] width 409 height 64
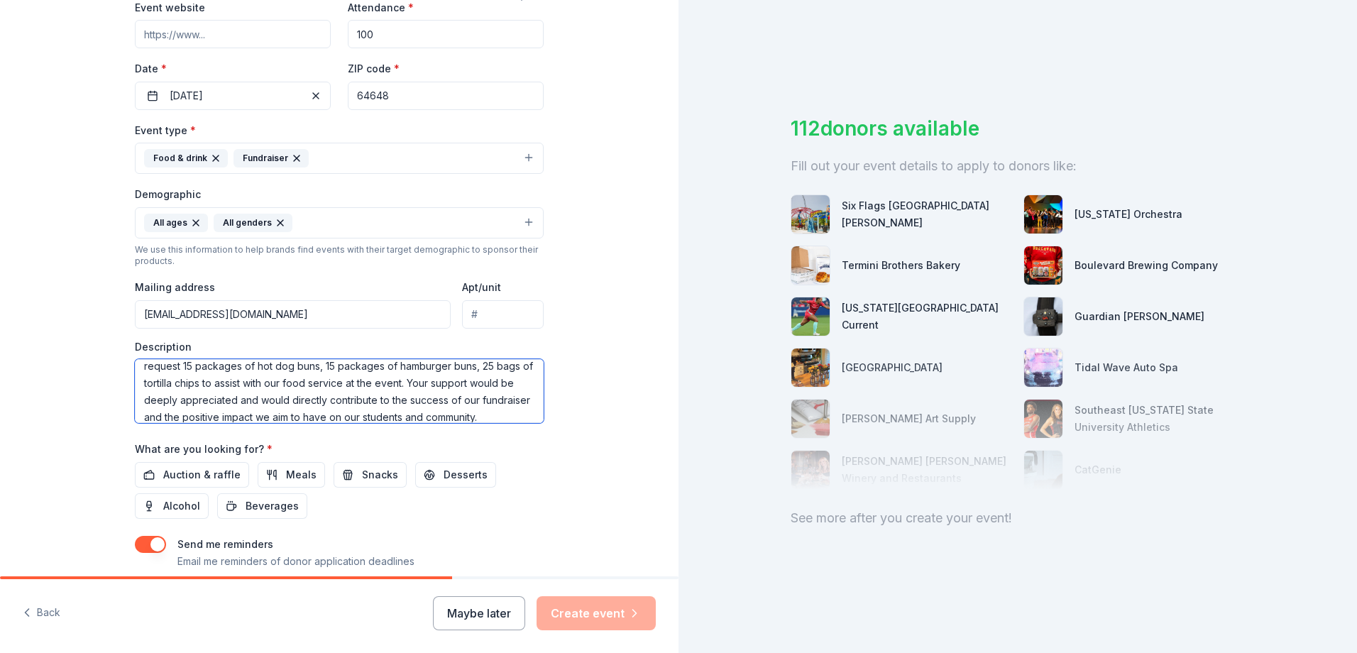
paste textarea "General [PERSON_NAME] [PERSON_NAME] Baked Easy-Split Golden Buttermilk Biscuit,…"
click at [354, 405] on textarea "We are currently preparing to host a kitchen at the upcoming Jamesport Communit…" at bounding box center [339, 391] width 409 height 64
type textarea "We are currently preparing to host a kitchen at the upcoming Jamesport Communit…"
click at [286, 475] on span "Meals" at bounding box center [301, 474] width 31 height 17
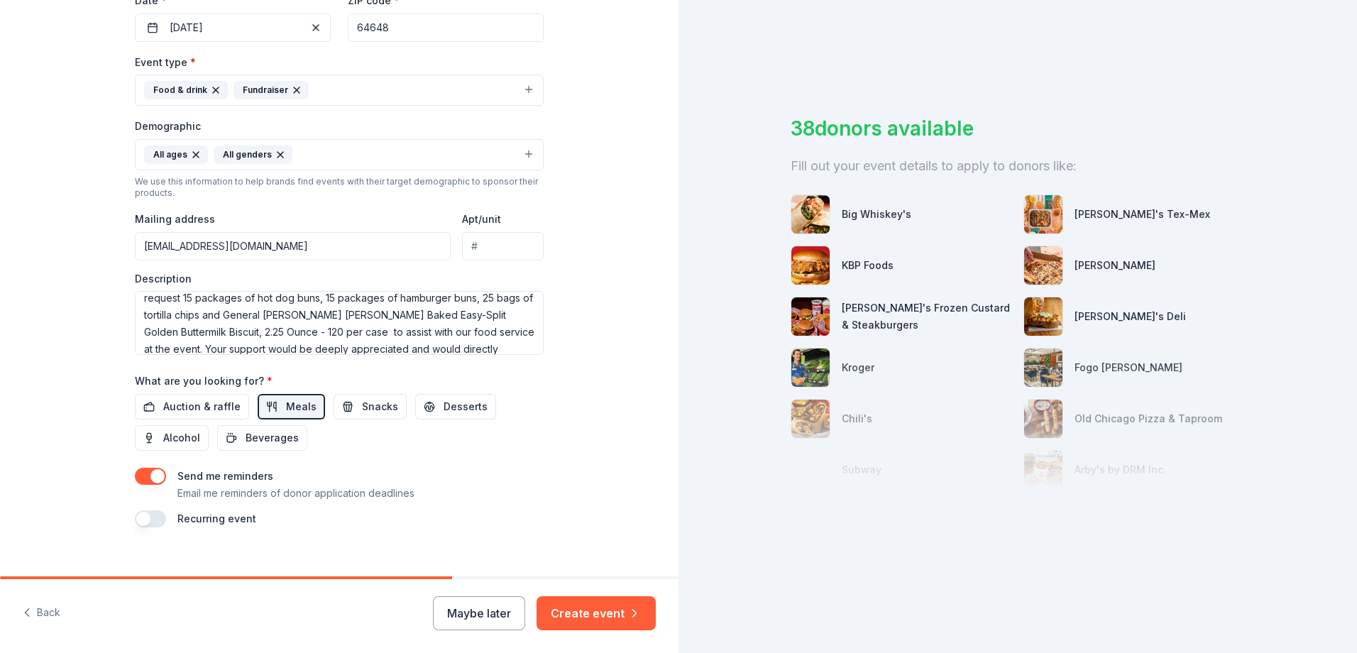
scroll to position [371, 0]
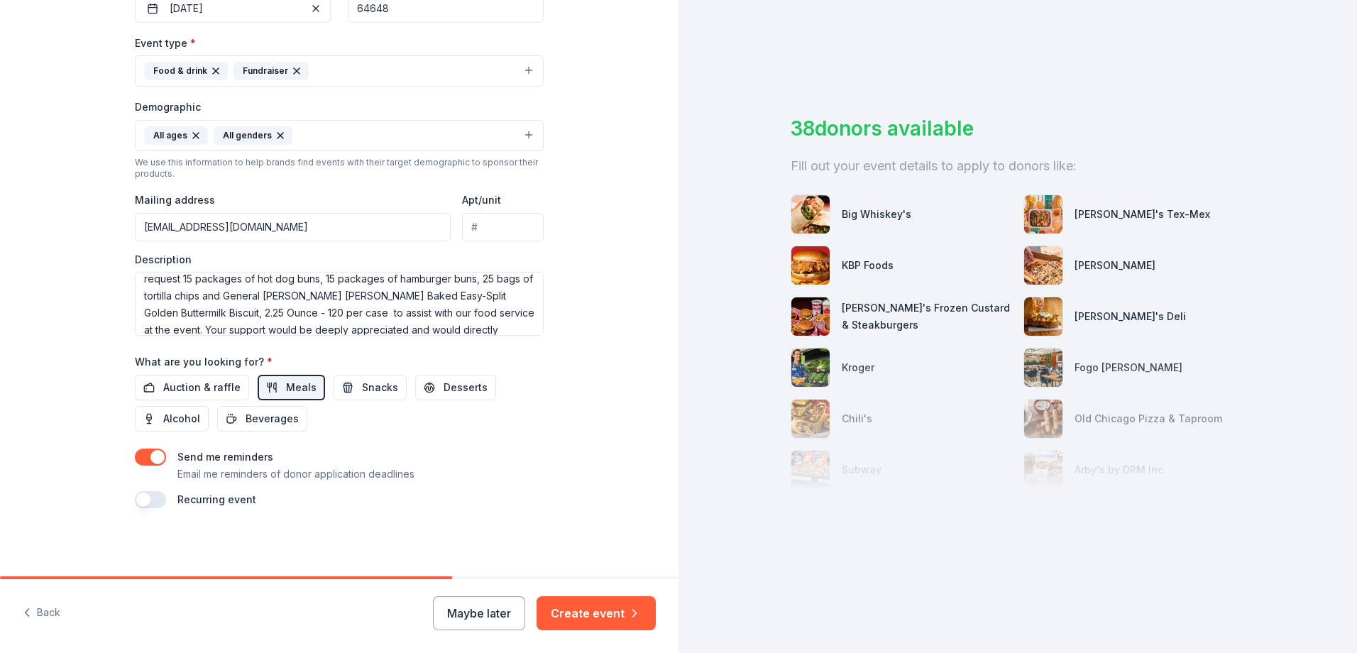
click at [152, 503] on button "button" at bounding box center [150, 499] width 31 height 17
drag, startPoint x: 801, startPoint y: 456, endPoint x: 802, endPoint y: 290, distance: 166.8
click at [802, 269] on div "Big Whiskey's Chuy's Tex-Mex KBP Foods [PERSON_NAME] [PERSON_NAME]'s Frozen Cus…" at bounding box center [1018, 341] width 454 height 329
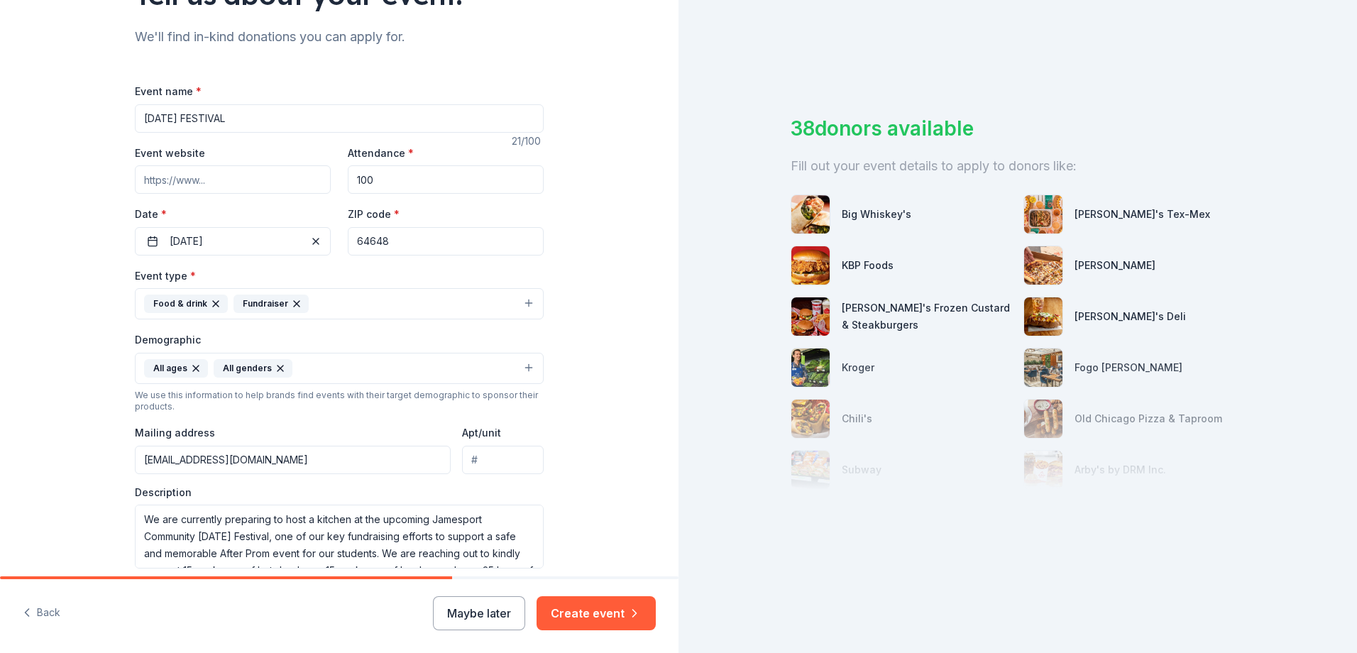
scroll to position [67, 0]
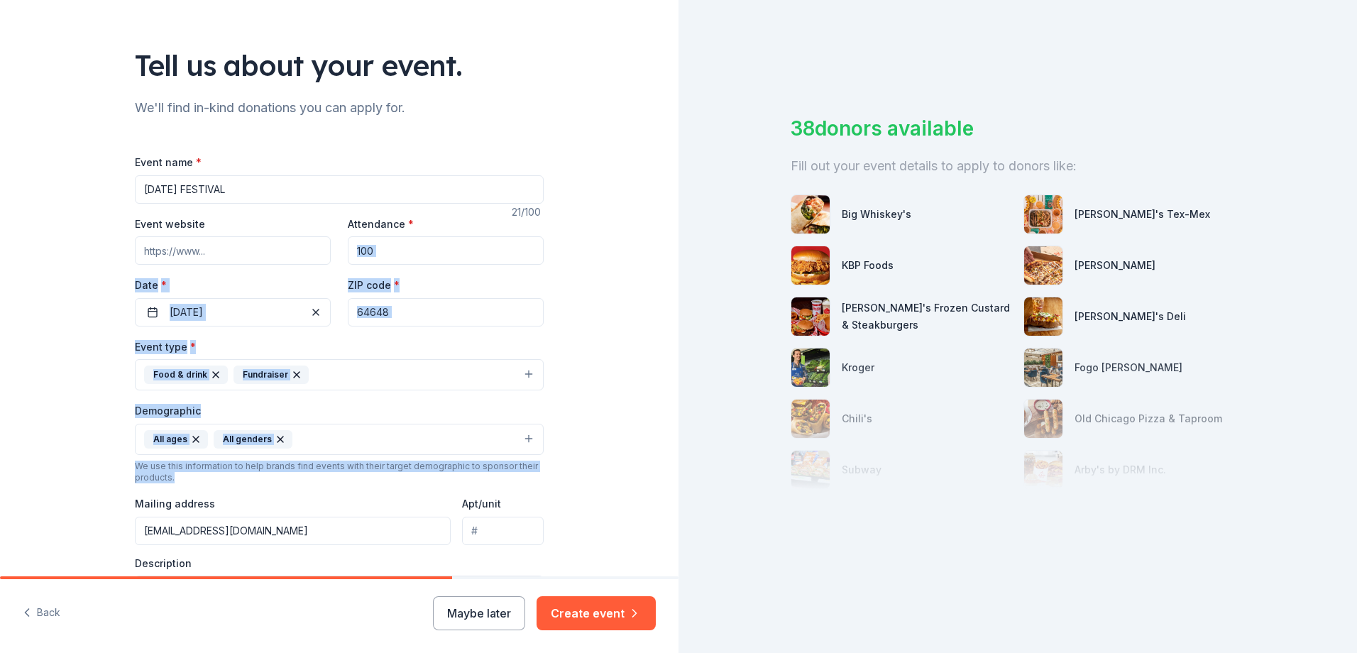
drag, startPoint x: 664, startPoint y: 263, endPoint x: 669, endPoint y: 481, distance: 218.0
click at [669, 481] on div "Tell us about your event. We'll find in-kind donations you can apply for. Event…" at bounding box center [339, 288] width 679 height 576
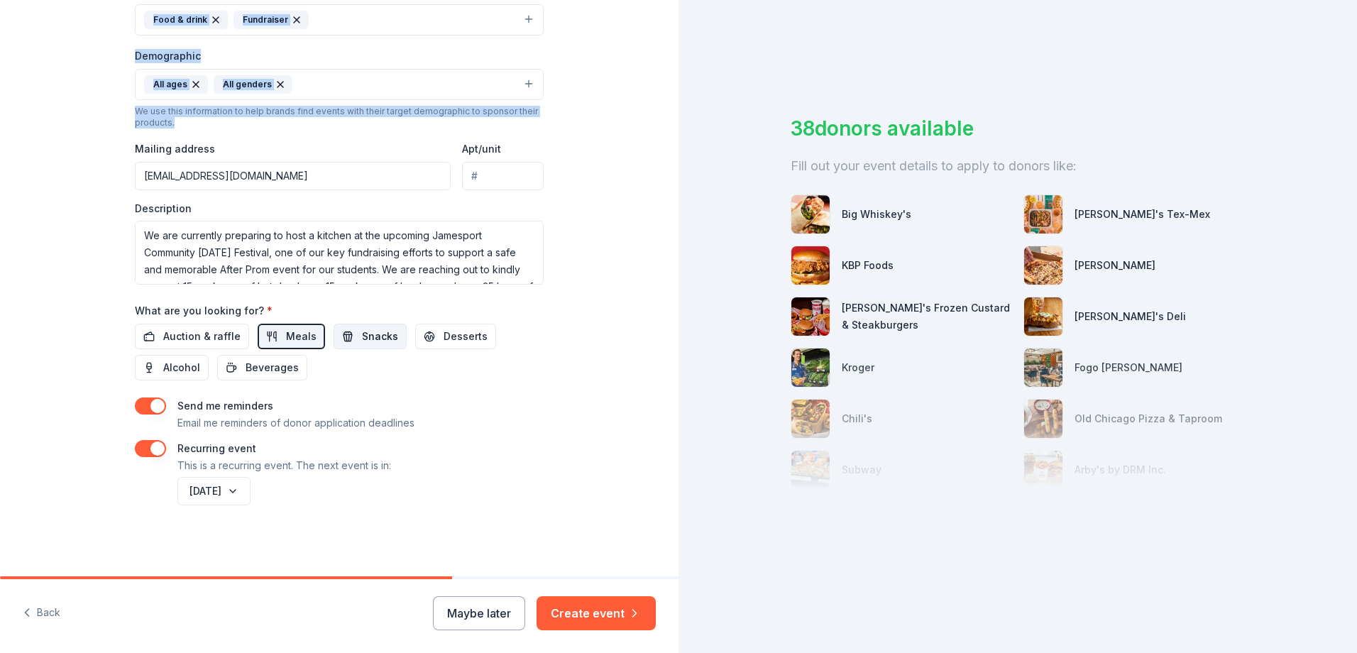
click at [365, 341] on span "Snacks" at bounding box center [380, 336] width 36 height 17
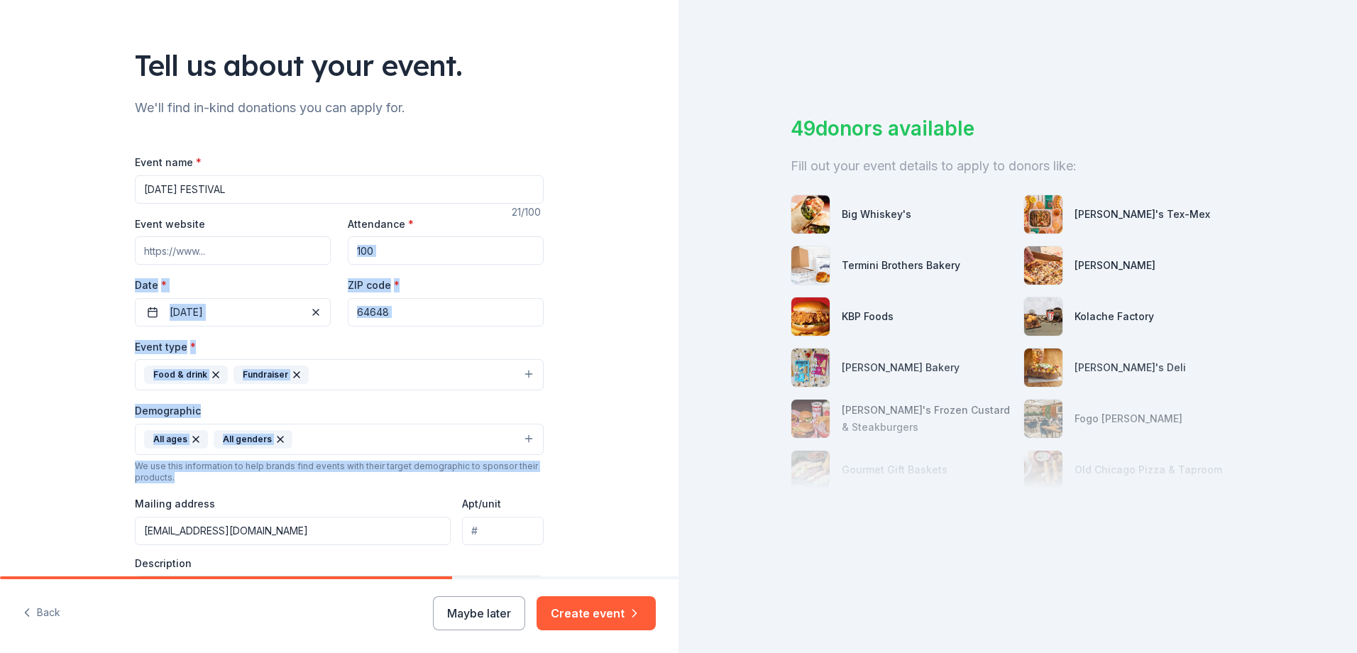
scroll to position [0, 0]
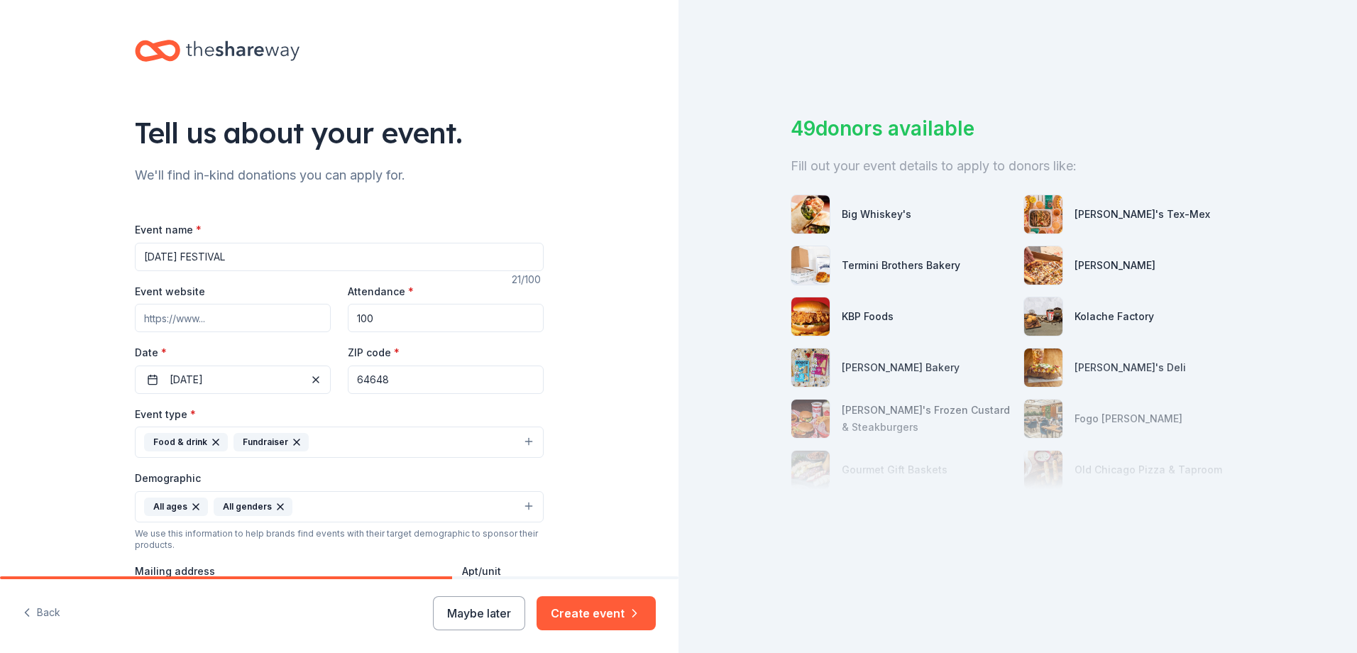
drag, startPoint x: 381, startPoint y: 320, endPoint x: 326, endPoint y: 315, distance: 54.9
click at [326, 315] on div "Event website Attendance * 100 Date * [DATE] ZIP code * 64648" at bounding box center [339, 337] width 409 height 111
type input "200"
click at [594, 346] on div "Tell us about your event. We'll find in-kind donations you can apply for. Event…" at bounding box center [339, 499] width 679 height 999
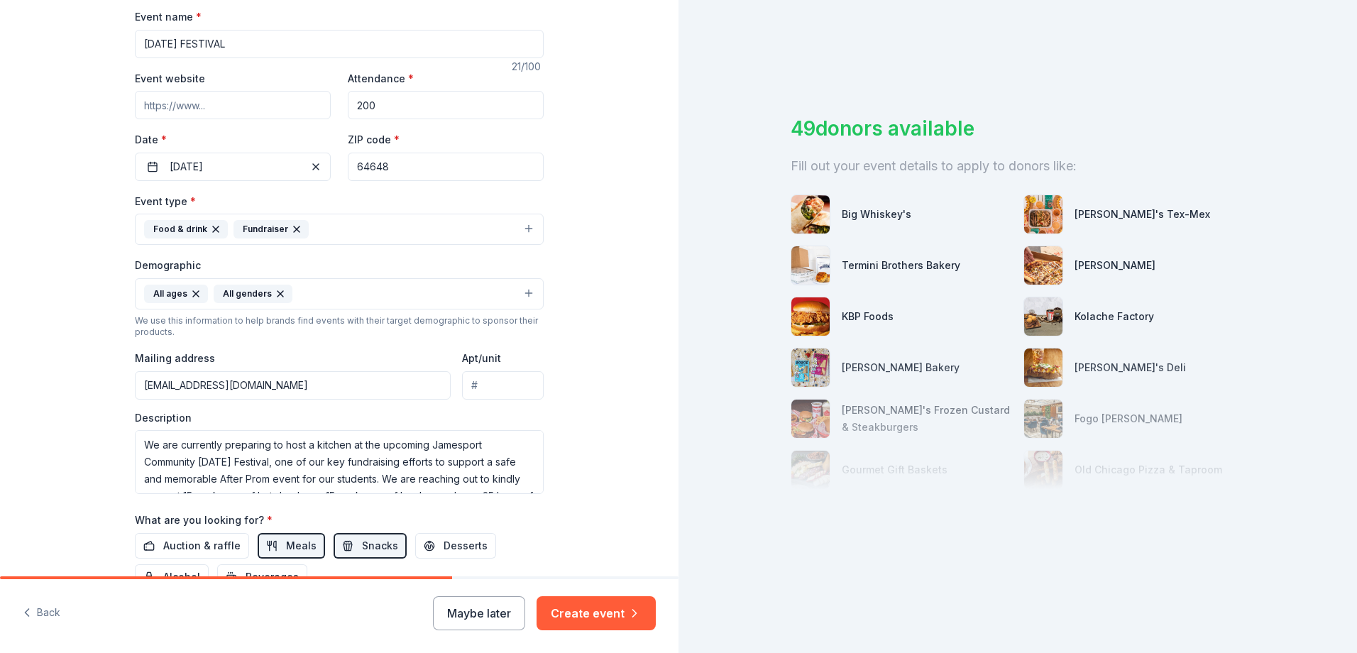
scroll to position [422, 0]
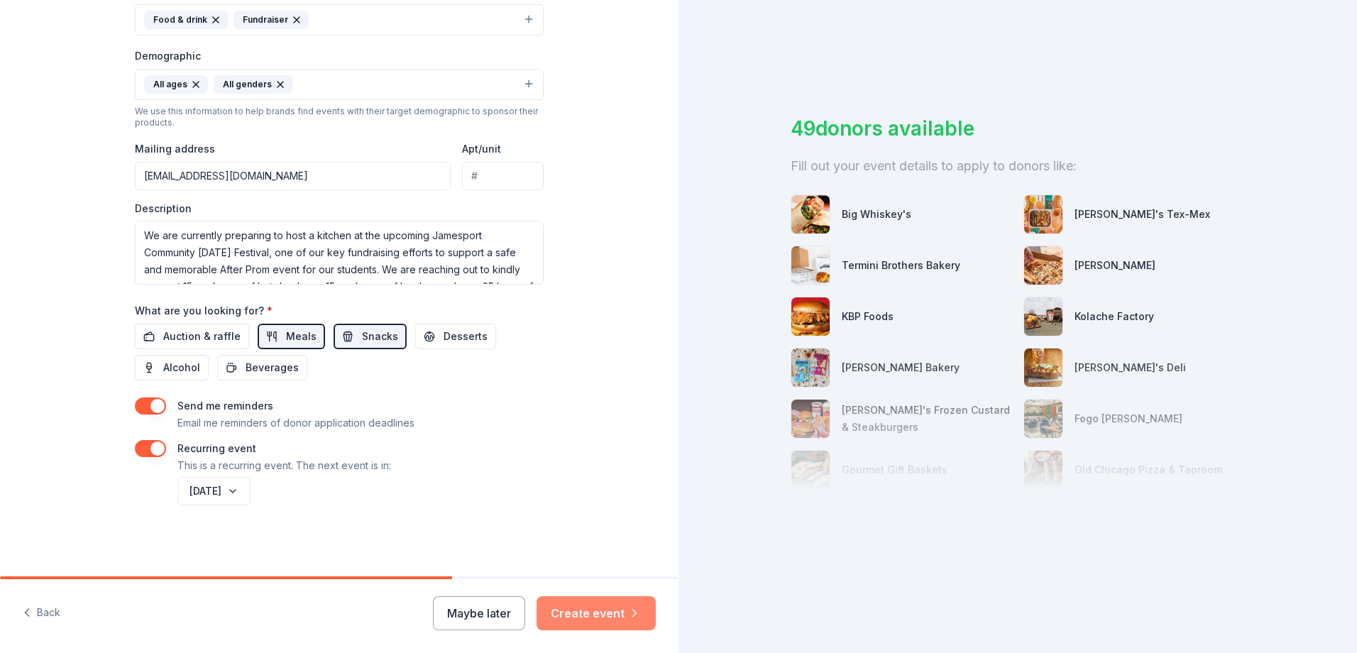
click at [616, 611] on button "Create event" at bounding box center [596, 613] width 119 height 34
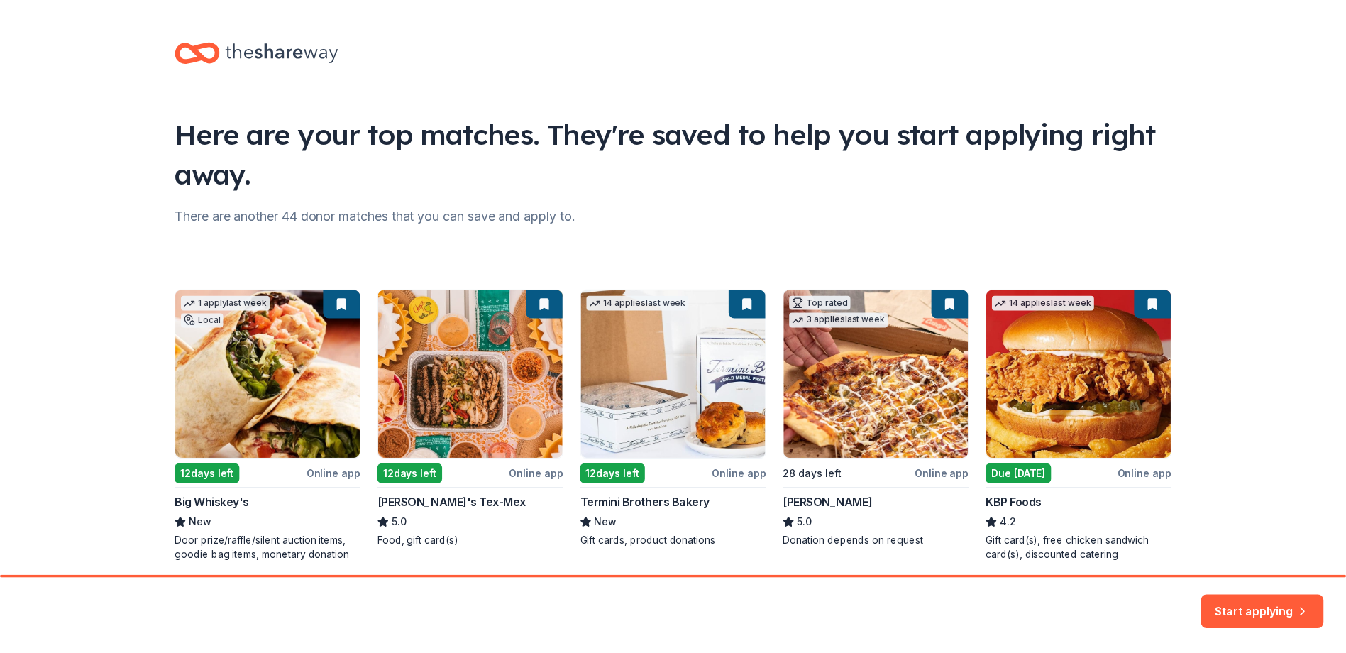
scroll to position [55, 0]
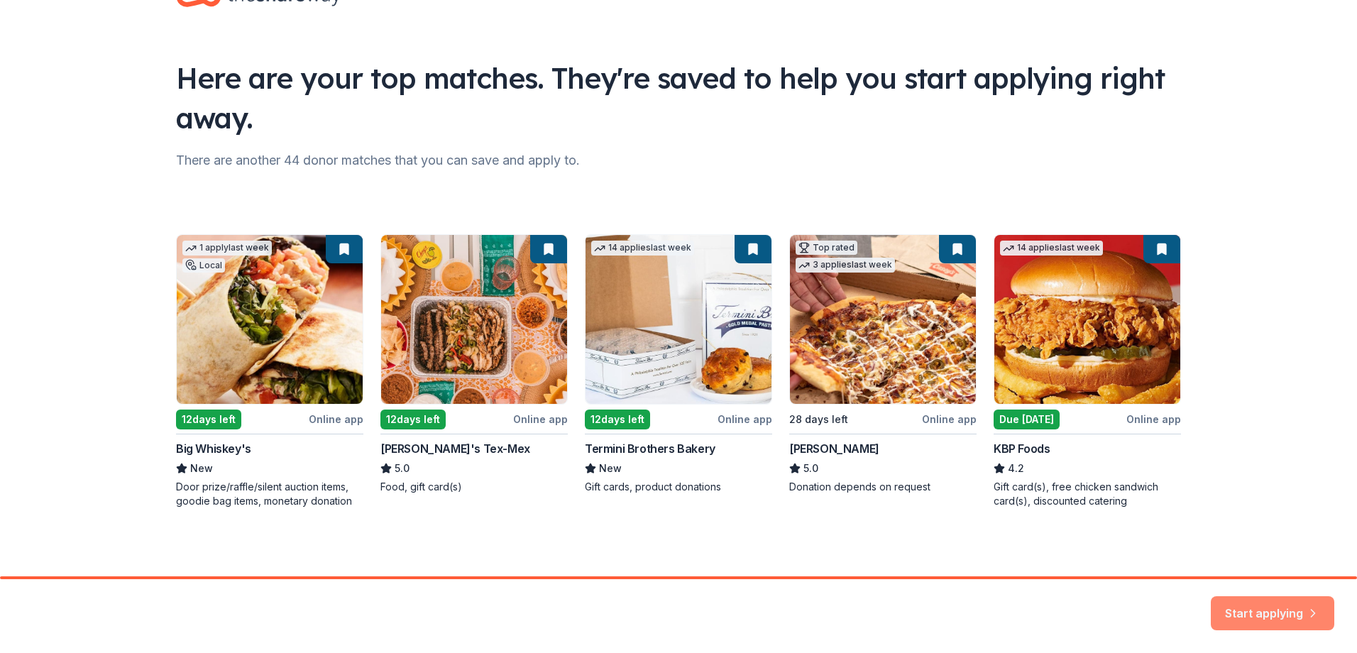
click at [1261, 610] on button "Start applying" at bounding box center [1272, 605] width 123 height 34
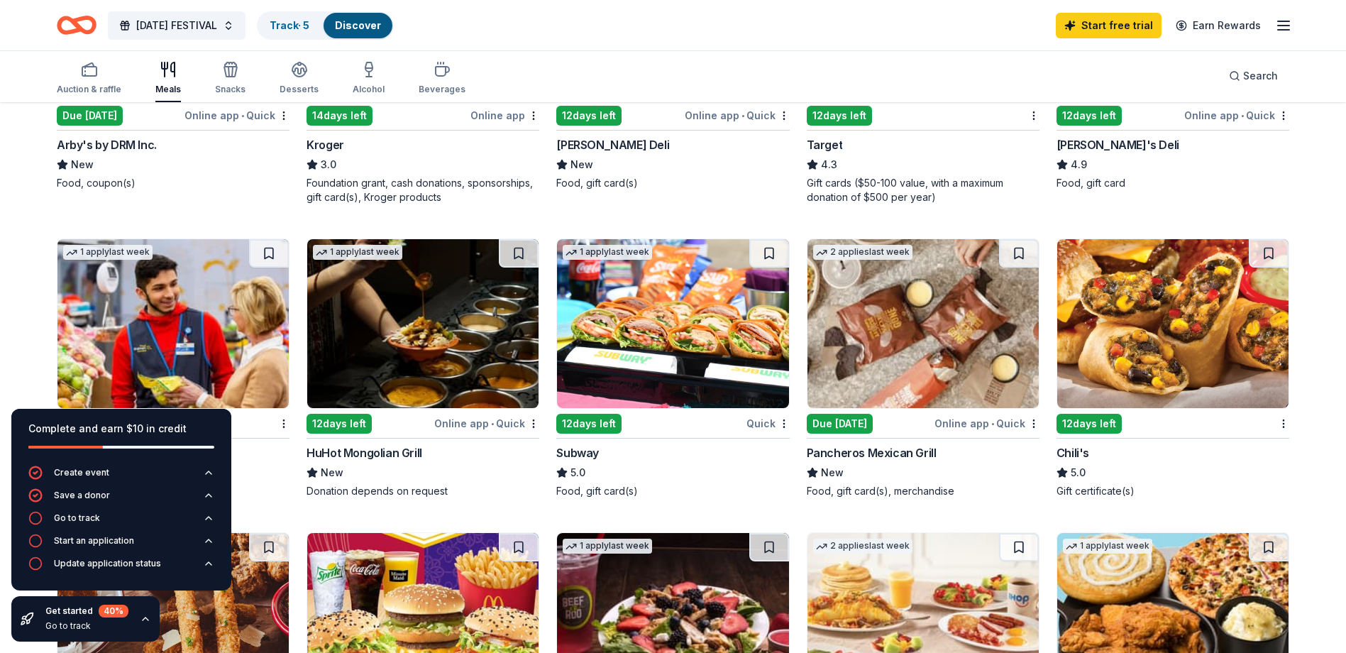
scroll to position [710, 0]
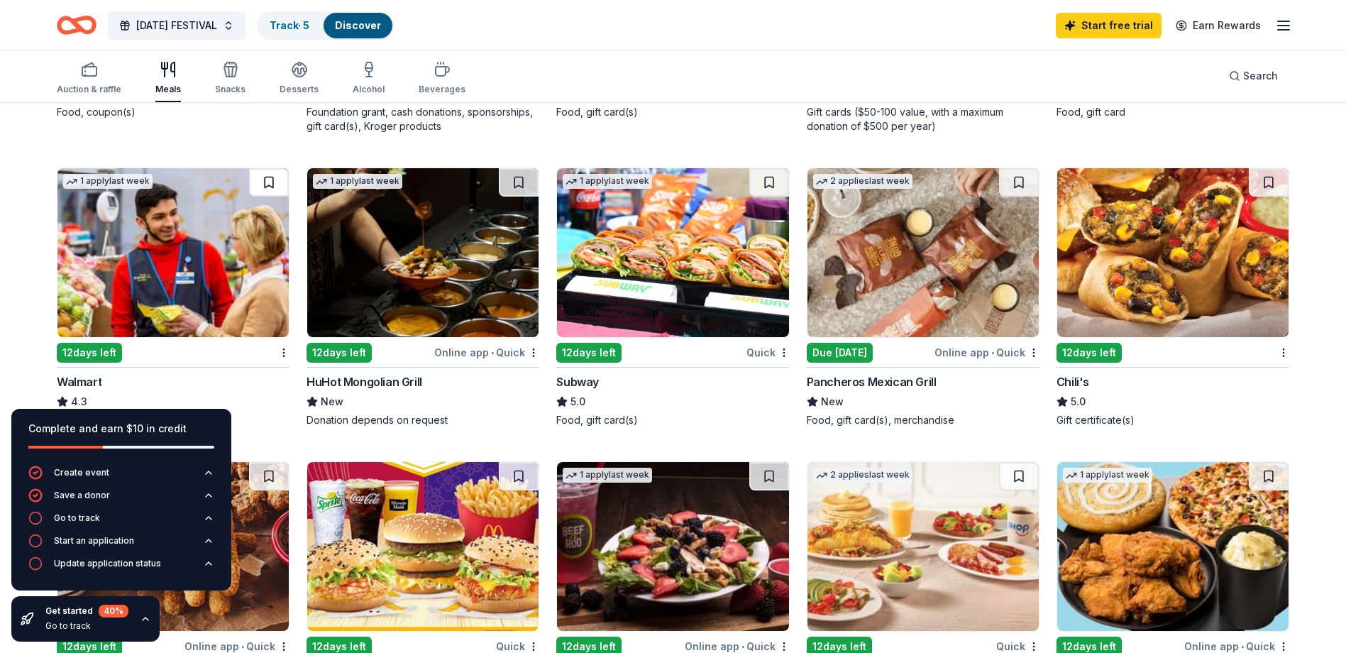
click at [270, 180] on button at bounding box center [269, 182] width 40 height 28
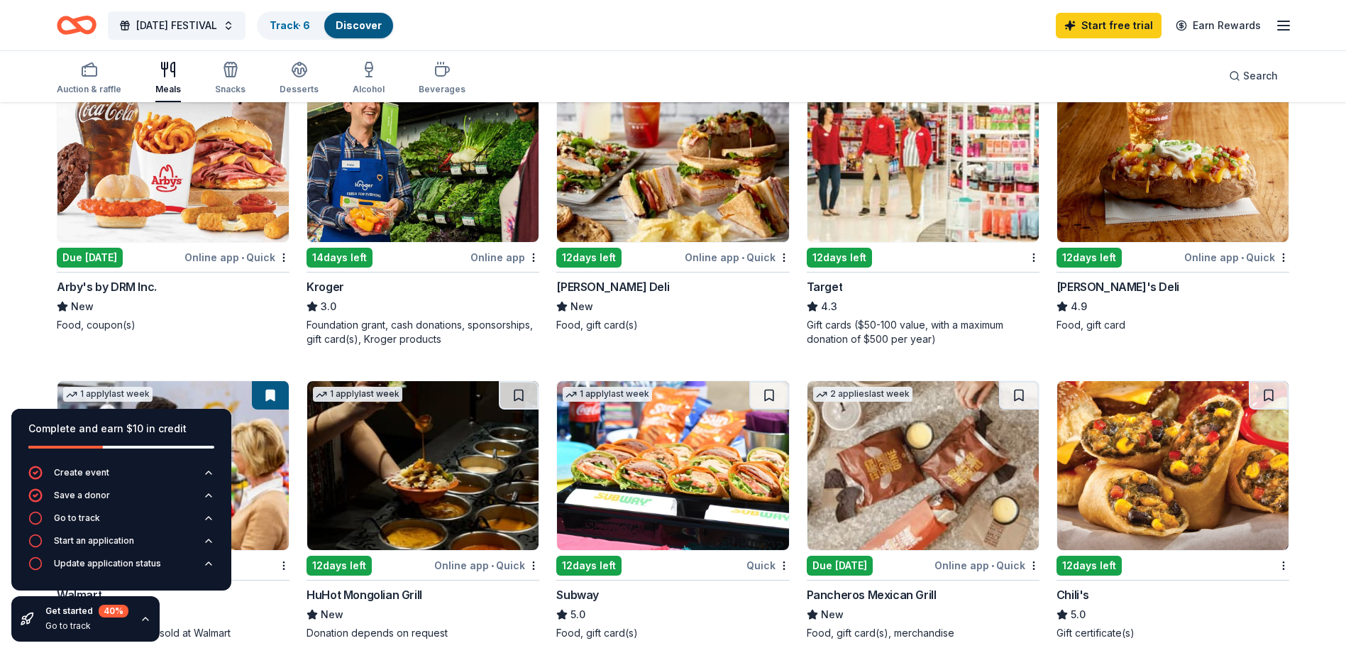
scroll to position [355, 0]
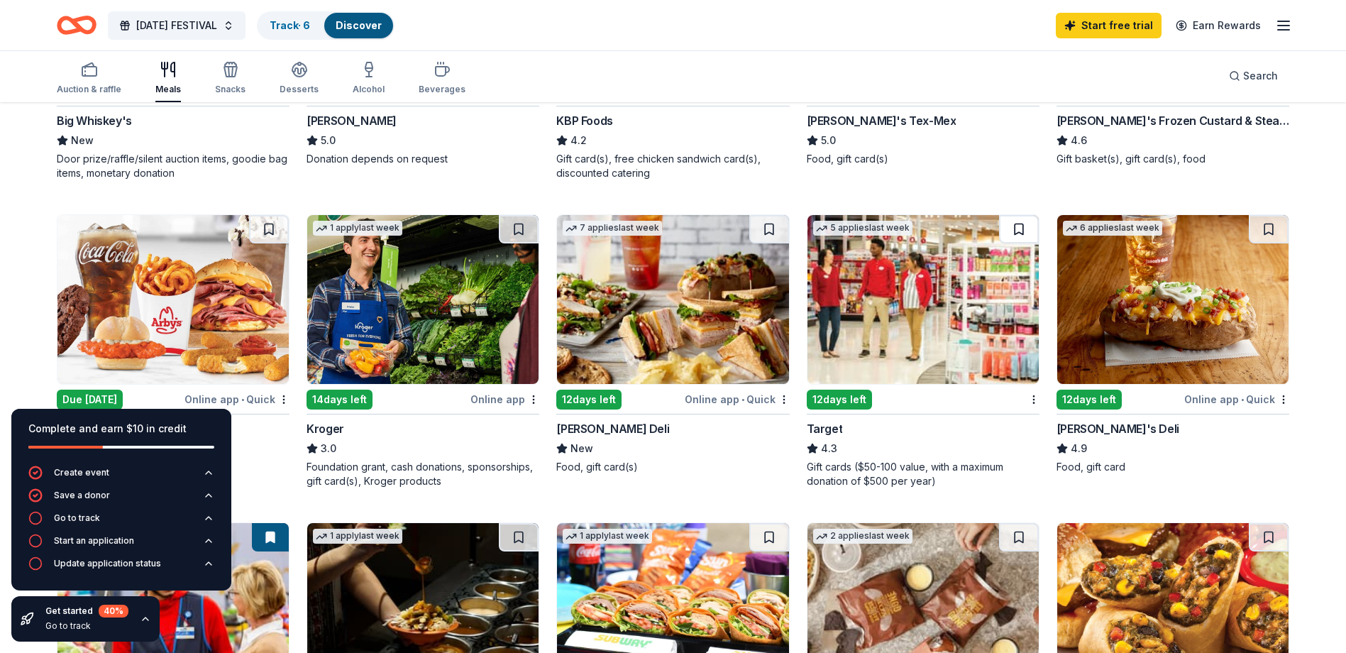
click at [1015, 226] on button at bounding box center [1019, 229] width 40 height 28
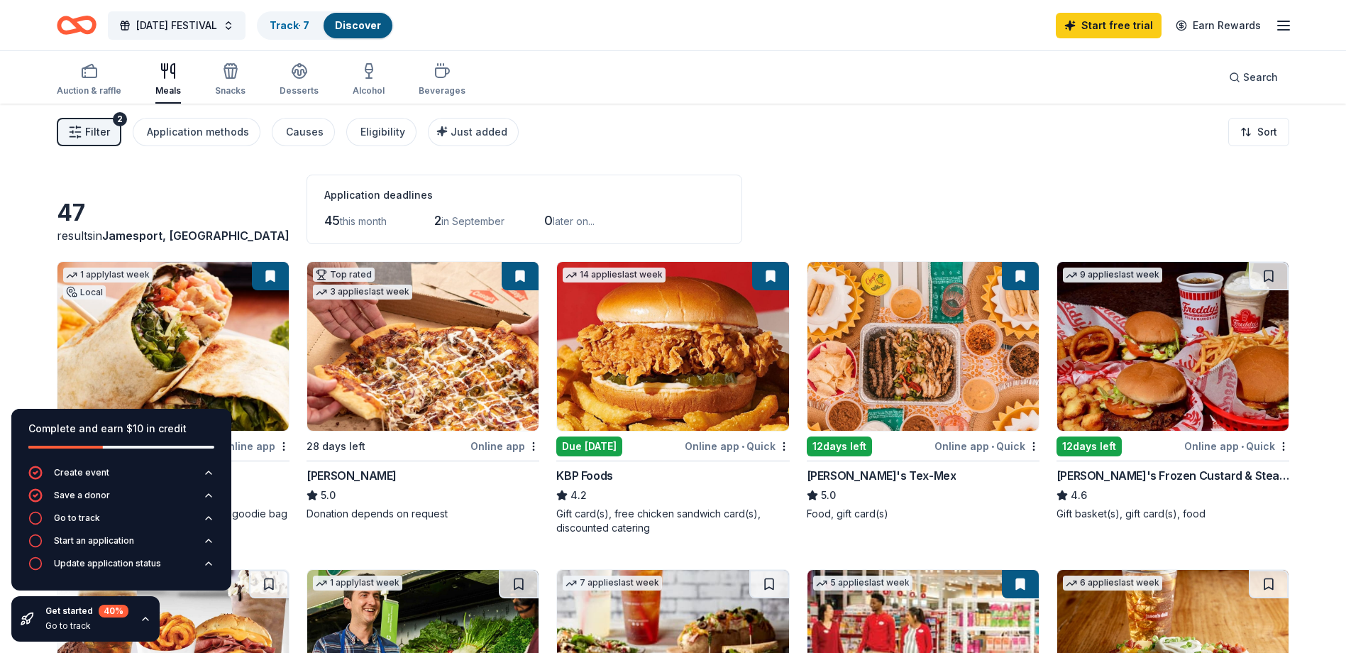
scroll to position [0, 0]
click at [141, 618] on icon "button" at bounding box center [145, 618] width 11 height 11
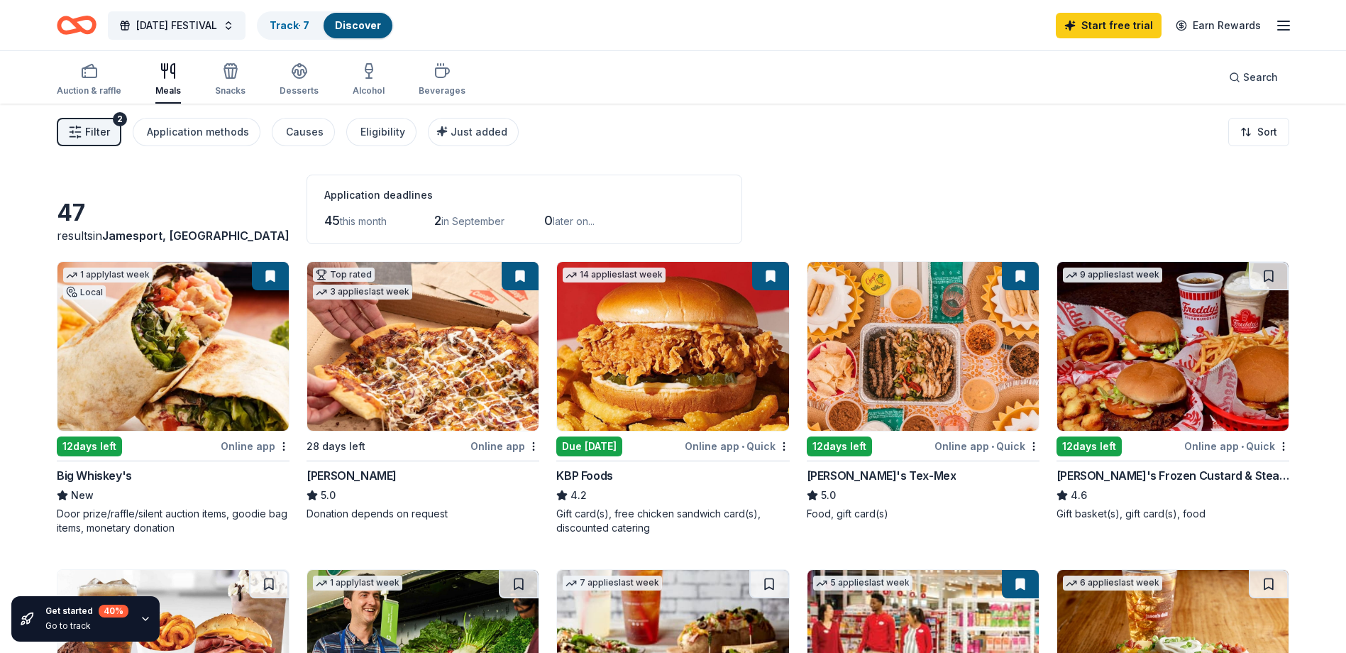
click at [141, 618] on icon "button" at bounding box center [145, 618] width 11 height 11
